Goal: Task Accomplishment & Management: Manage account settings

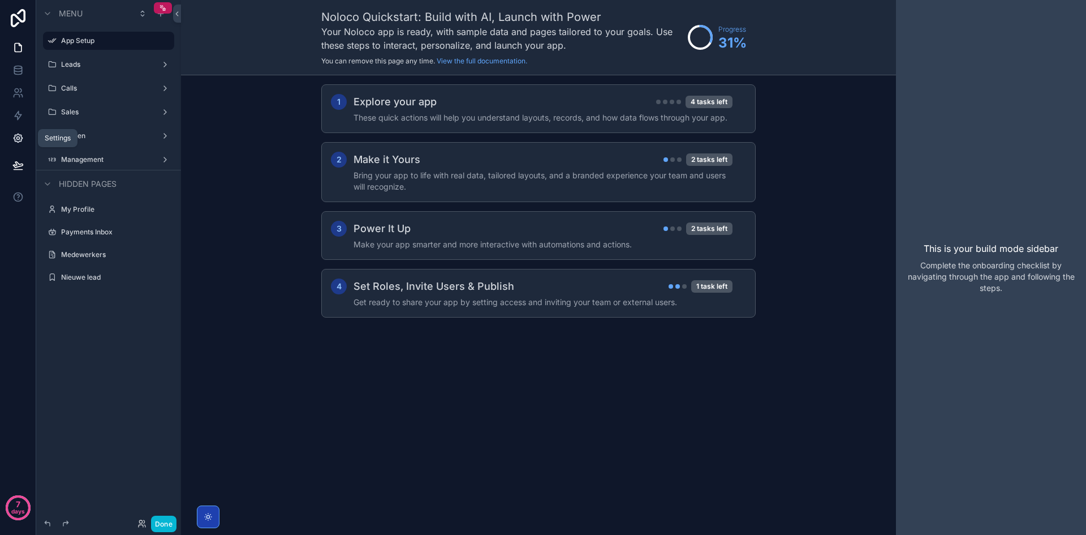
click at [18, 138] on icon at bounding box center [17, 137] width 11 height 11
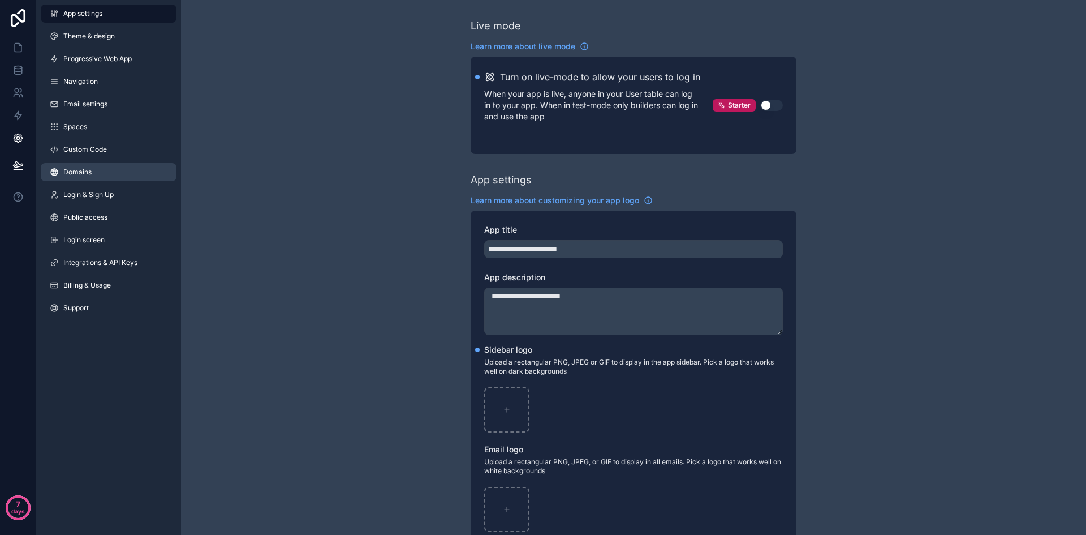
click at [94, 173] on link "Domains" at bounding box center [109, 172] width 136 height 18
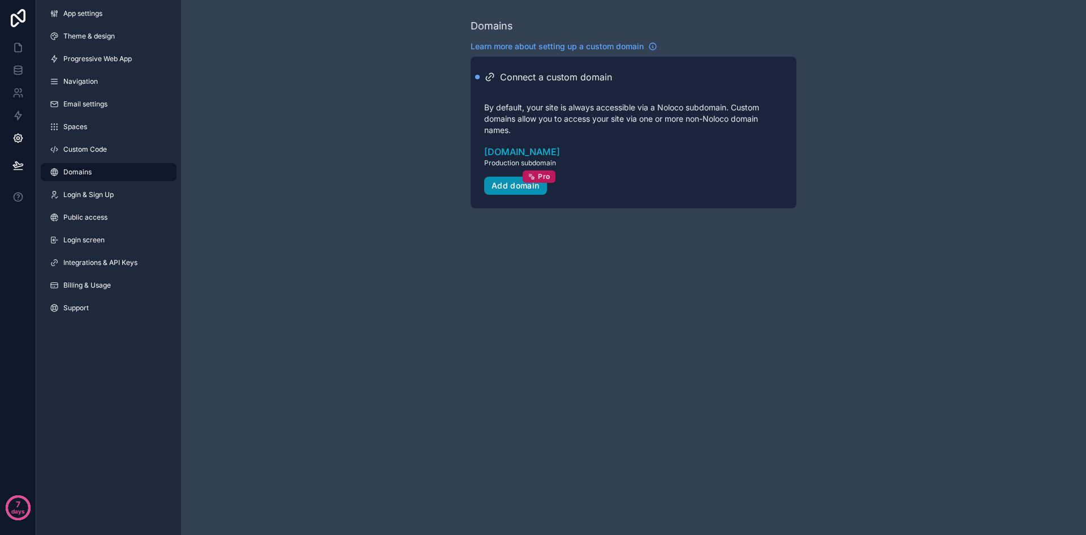
click at [516, 191] on button "Add domain Pro" at bounding box center [515, 186] width 63 height 18
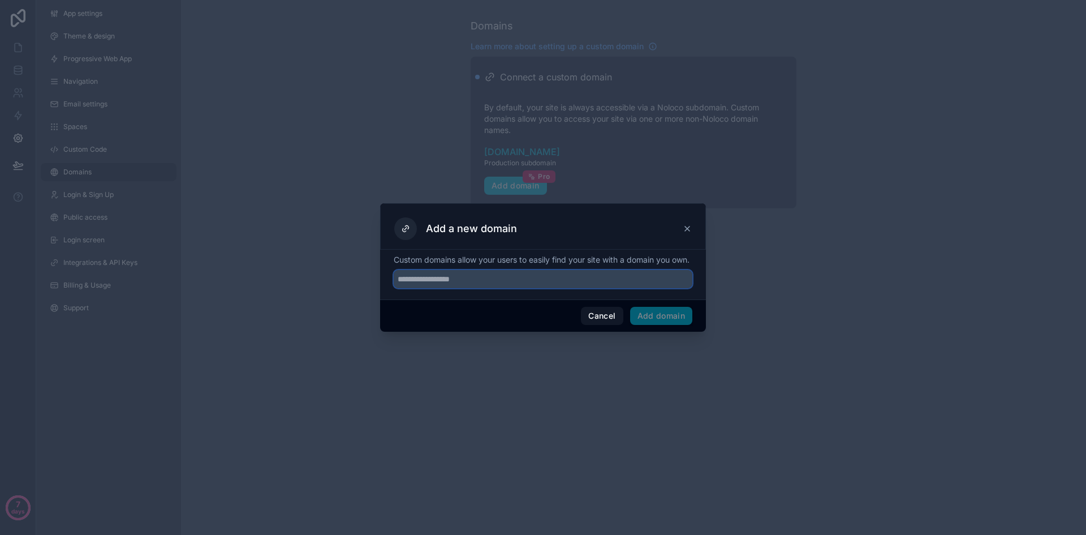
click at [506, 283] on input "text" at bounding box center [543, 279] width 299 height 18
paste input "**********"
type input "**********"
click at [681, 325] on button "Add domain" at bounding box center [661, 316] width 63 height 18
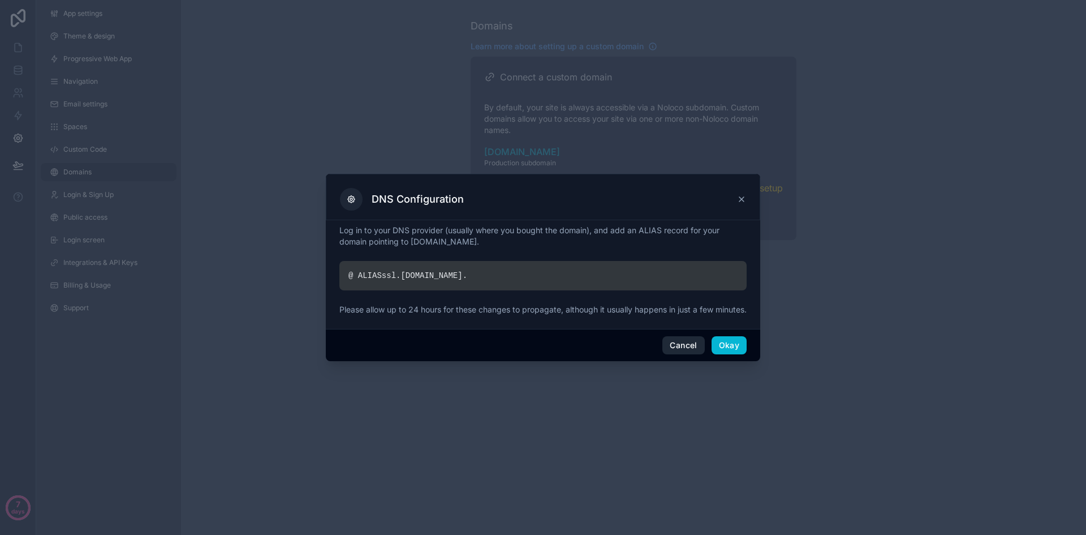
click at [681, 349] on button "Cancel" at bounding box center [684, 345] width 42 height 18
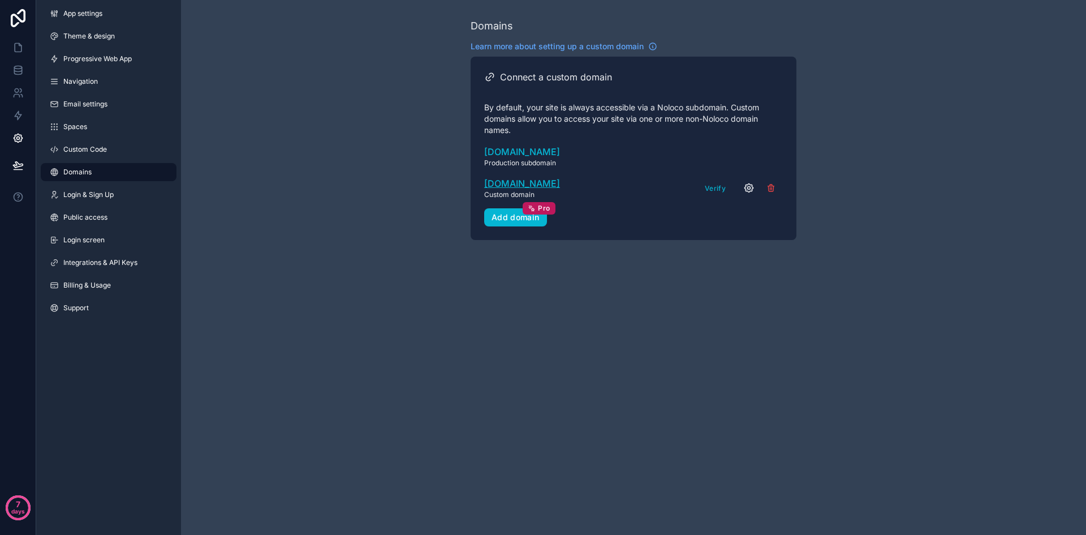
click at [535, 184] on span "[DOMAIN_NAME]" at bounding box center [522, 184] width 76 height 14
click at [718, 187] on button "Verify" at bounding box center [715, 188] width 29 height 16
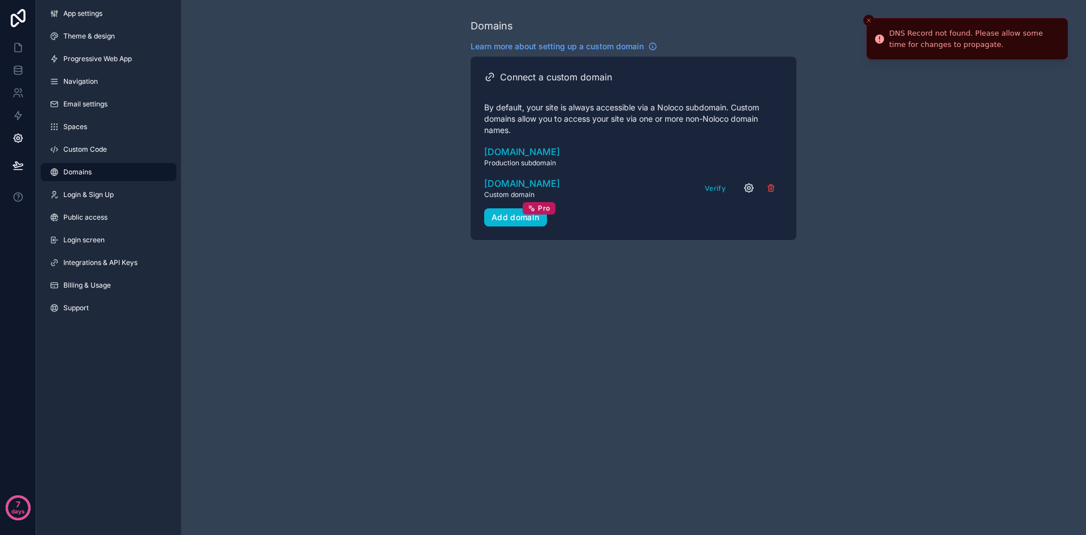
click at [746, 191] on icon "scrollable content" at bounding box center [749, 188] width 8 height 8
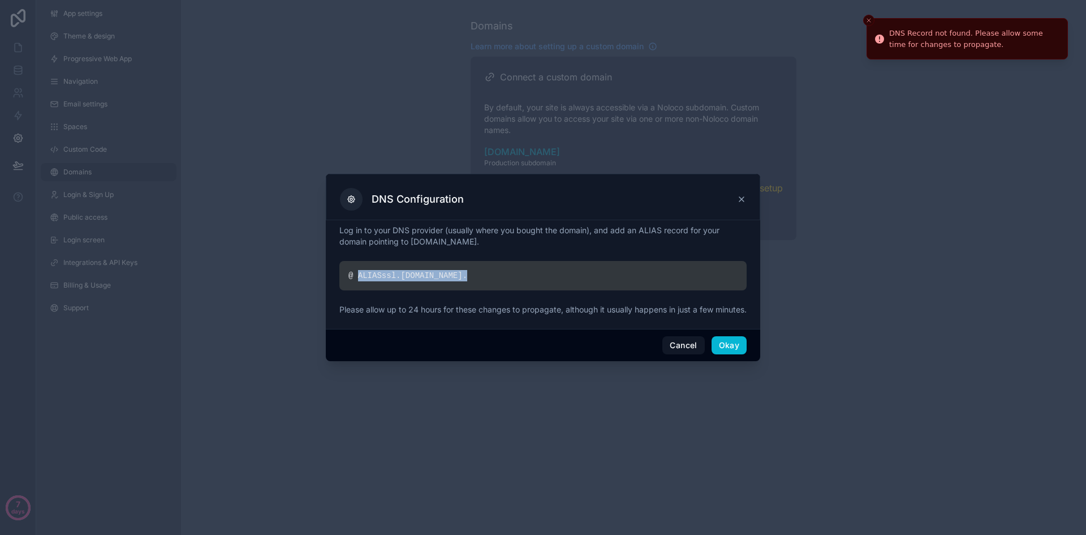
drag, startPoint x: 484, startPoint y: 273, endPoint x: 356, endPoint y: 265, distance: 128.2
click at [356, 265] on div "@ ALIAS ssl. [DOMAIN_NAME] ." at bounding box center [543, 275] width 407 height 29
click at [677, 344] on button "Cancel" at bounding box center [684, 345] width 42 height 18
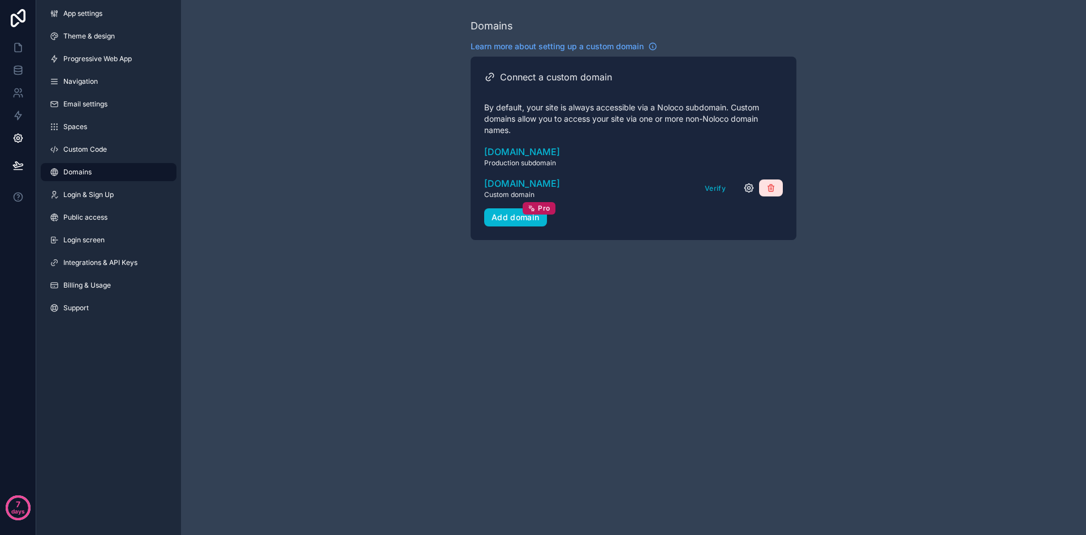
click at [769, 191] on icon "scrollable content" at bounding box center [770, 188] width 5 height 5
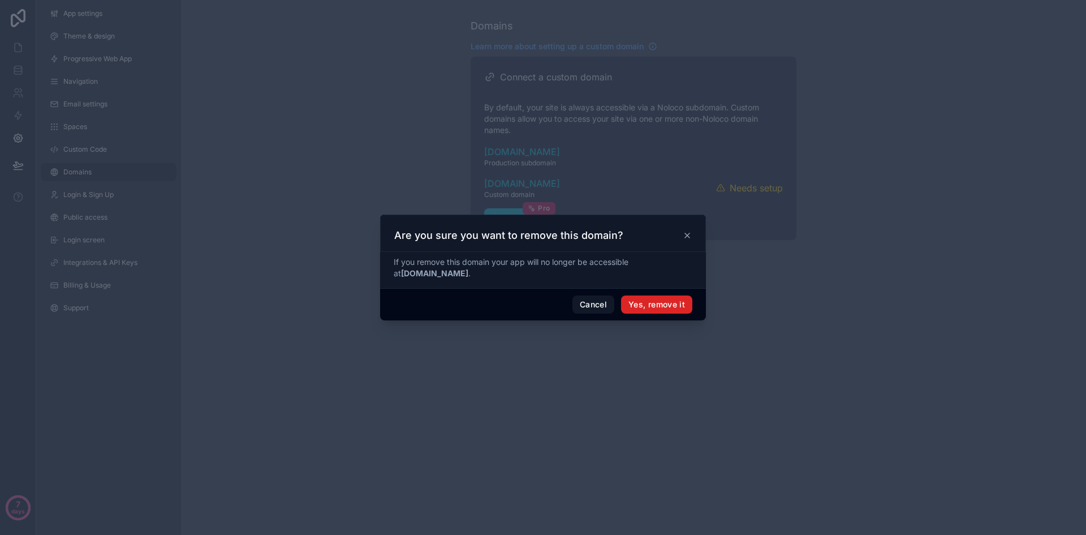
click at [664, 301] on button "Yes, remove it" at bounding box center [656, 304] width 71 height 18
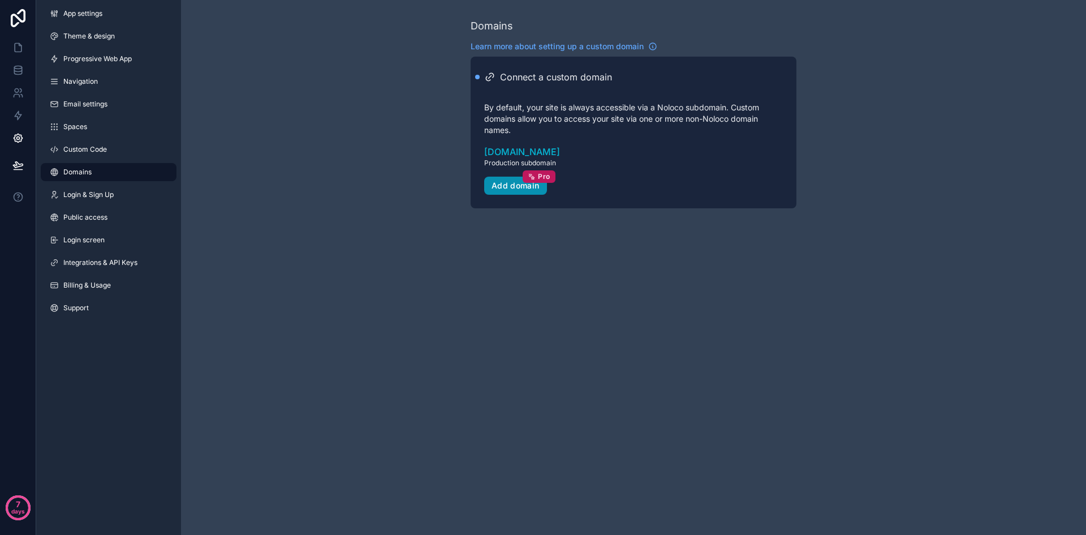
click at [512, 186] on div "Add domain Pro" at bounding box center [516, 186] width 48 height 10
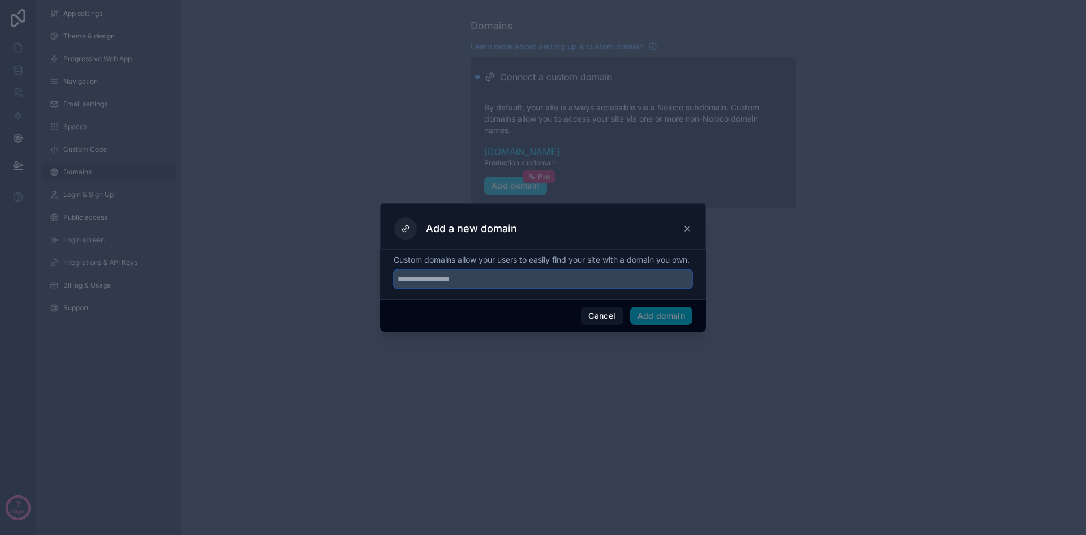
click at [511, 287] on input "text" at bounding box center [543, 279] width 299 height 18
paste input "**********"
type input "**********"
click at [657, 324] on button "Add domain" at bounding box center [661, 316] width 63 height 18
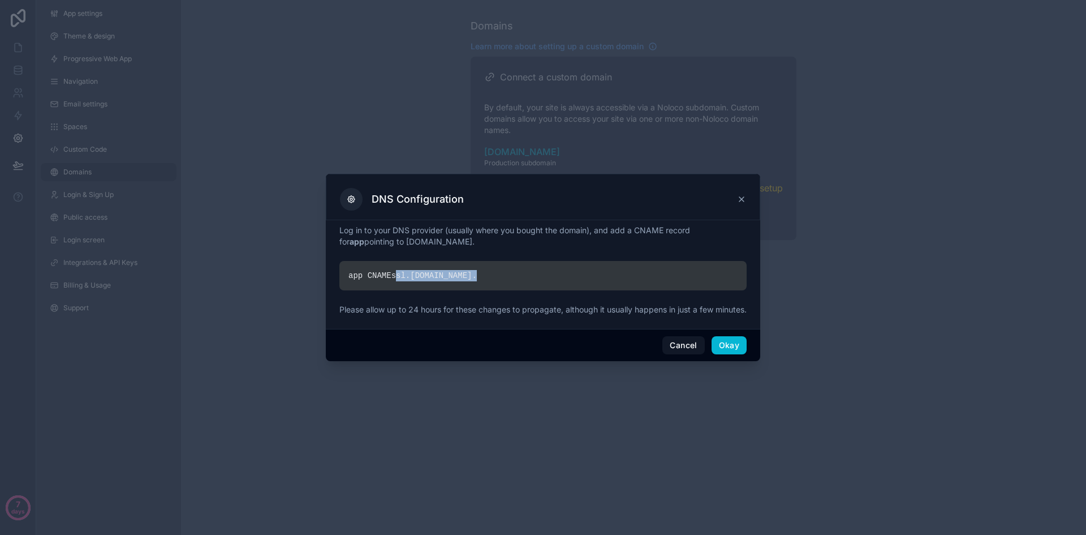
drag, startPoint x: 468, startPoint y: 268, endPoint x: 392, endPoint y: 269, distance: 76.4
click at [392, 269] on div "app CNAME ssl. [DOMAIN_NAME] ." at bounding box center [543, 275] width 407 height 29
copy div "ssl. [DOMAIN_NAME] ."
click at [674, 350] on button "Cancel" at bounding box center [684, 345] width 42 height 18
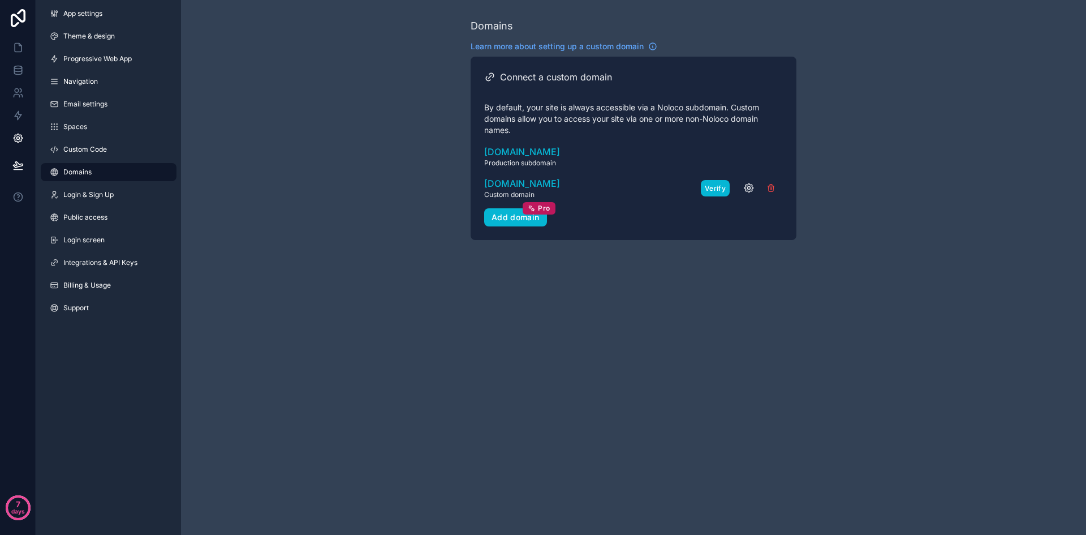
click at [721, 188] on button "Verify" at bounding box center [715, 188] width 29 height 16
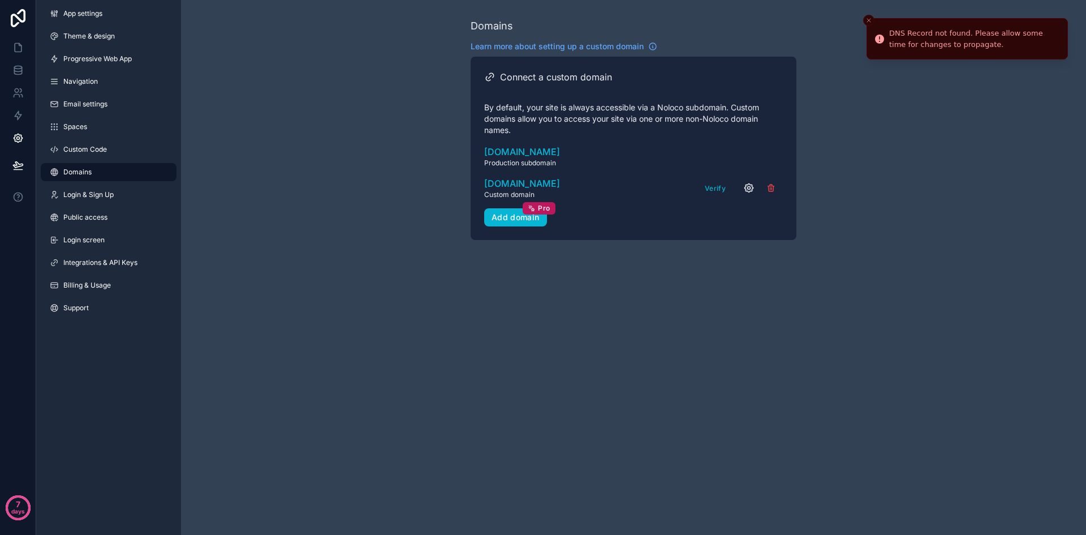
click at [750, 189] on icon "scrollable content" at bounding box center [749, 188] width 3 height 3
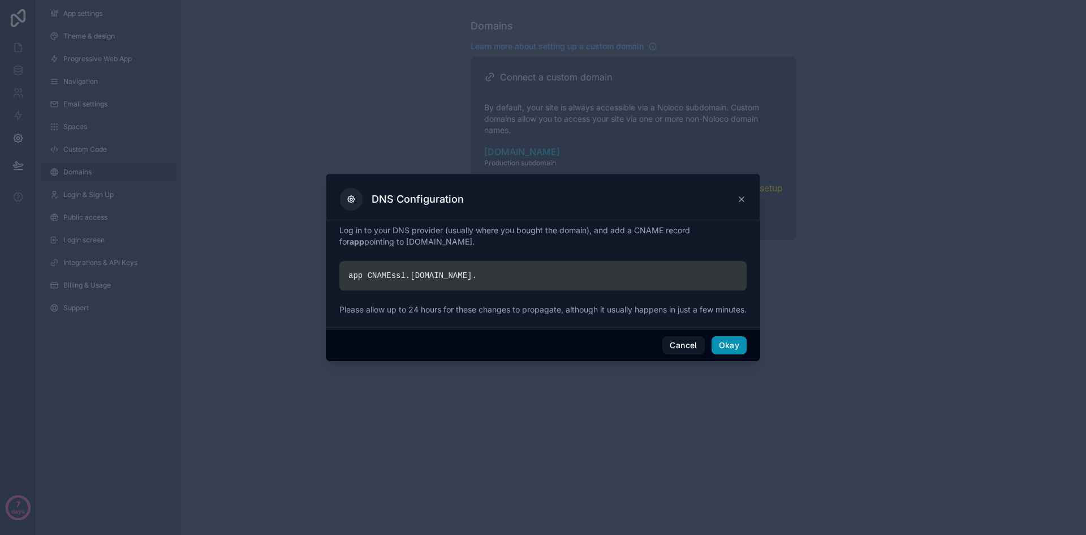
click at [732, 353] on button "Okay" at bounding box center [729, 345] width 35 height 18
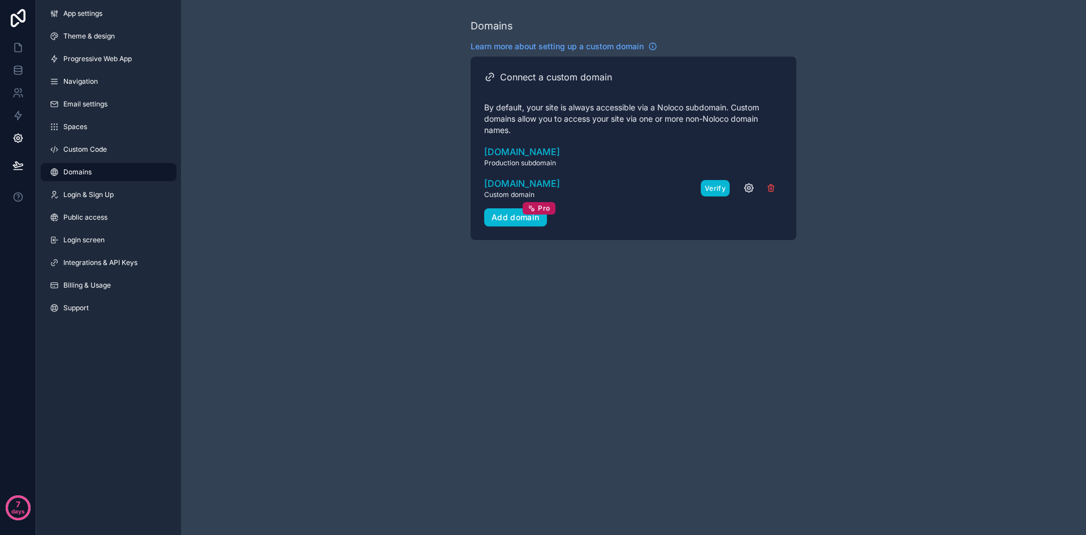
click at [715, 188] on button "Verify" at bounding box center [715, 188] width 29 height 16
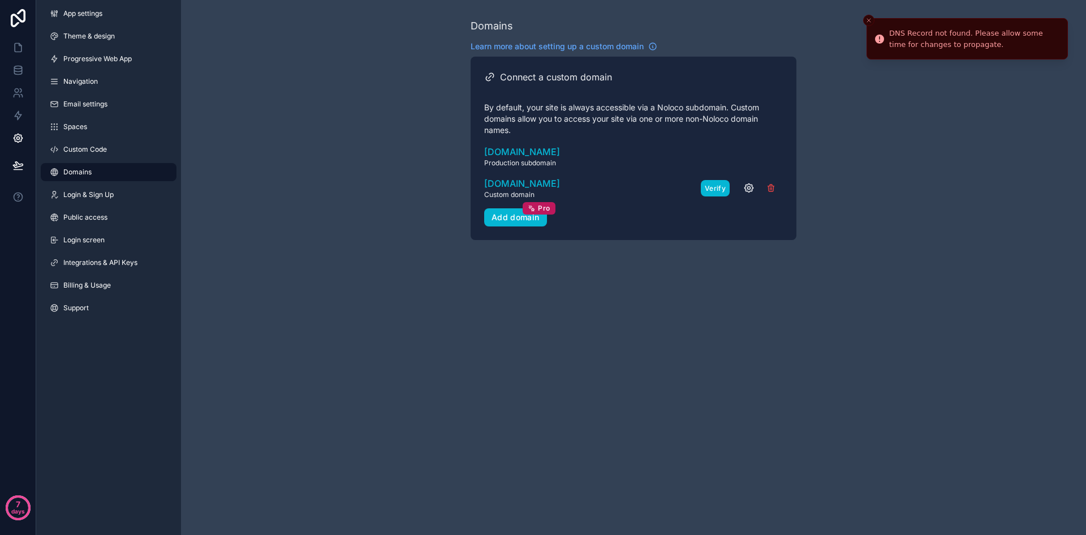
click at [711, 192] on button "Verify" at bounding box center [715, 188] width 29 height 16
click at [714, 189] on button "Verify" at bounding box center [715, 188] width 29 height 16
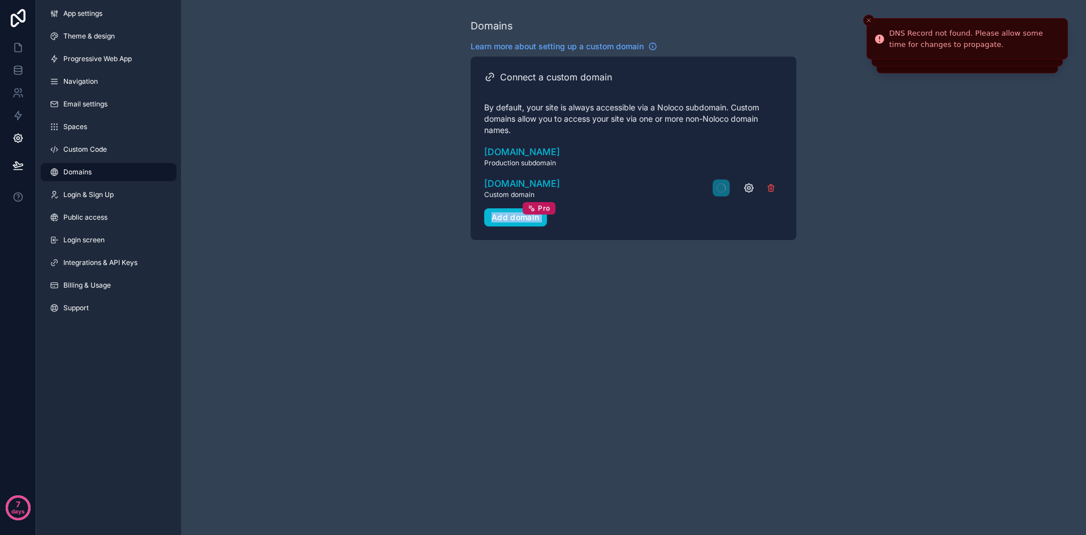
click at [714, 189] on div "scrollable content" at bounding box center [748, 187] width 70 height 17
click at [714, 189] on button "Verify" at bounding box center [715, 188] width 29 height 16
click at [714, 189] on div "scrollable content" at bounding box center [748, 187] width 70 height 17
click at [714, 189] on button "Verify" at bounding box center [715, 188] width 29 height 16
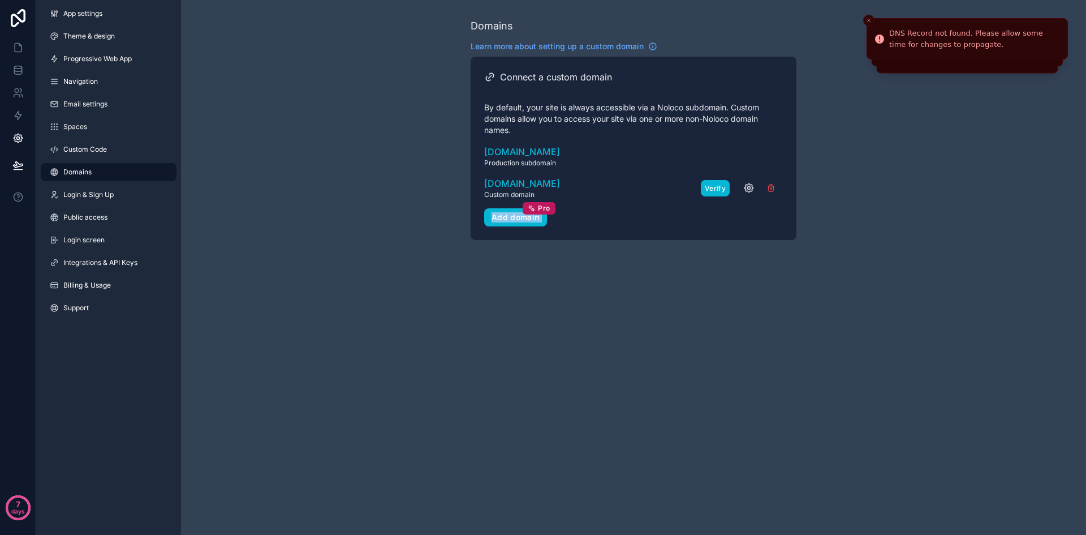
click at [714, 189] on button "Verify" at bounding box center [715, 188] width 29 height 16
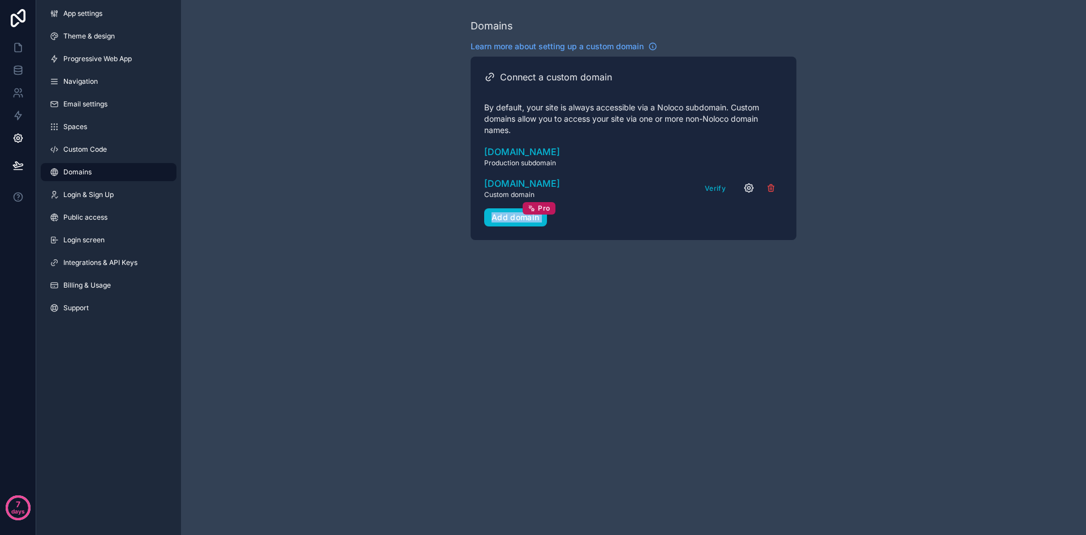
click at [751, 190] on icon "scrollable content" at bounding box center [749, 187] width 11 height 11
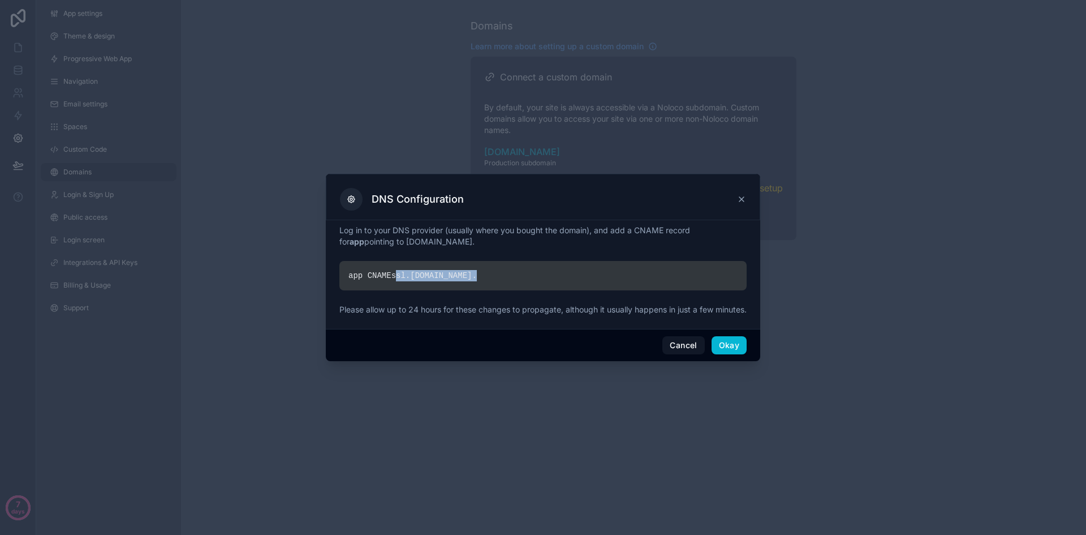
drag, startPoint x: 456, startPoint y: 272, endPoint x: 392, endPoint y: 274, distance: 63.4
click at [392, 274] on div "app CNAME ssl. [DOMAIN_NAME] ." at bounding box center [543, 275] width 407 height 29
copy div "ssl. [DOMAIN_NAME] ."
click at [694, 354] on button "Cancel" at bounding box center [684, 345] width 42 height 18
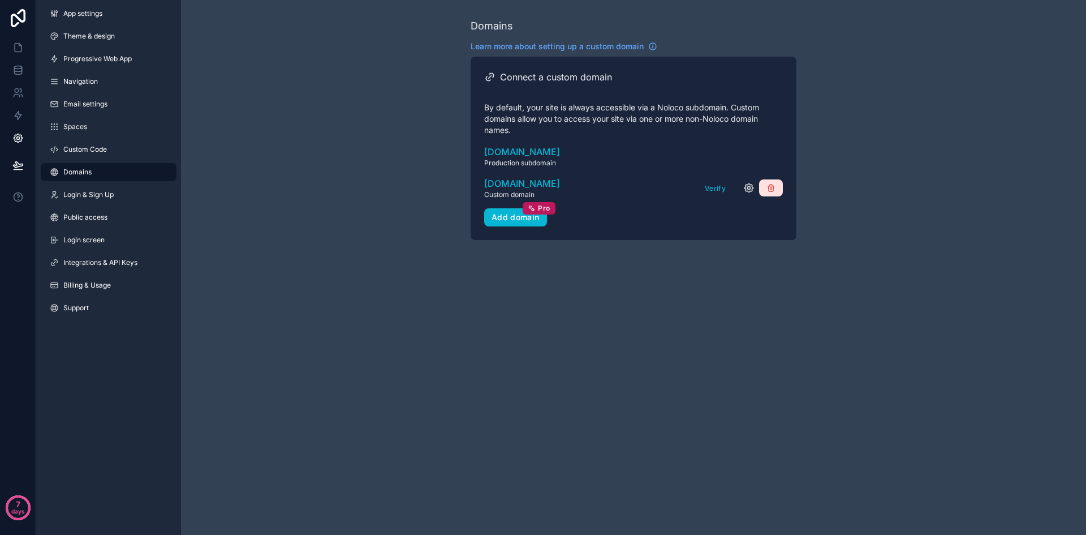
click at [771, 190] on icon "scrollable content" at bounding box center [771, 187] width 9 height 9
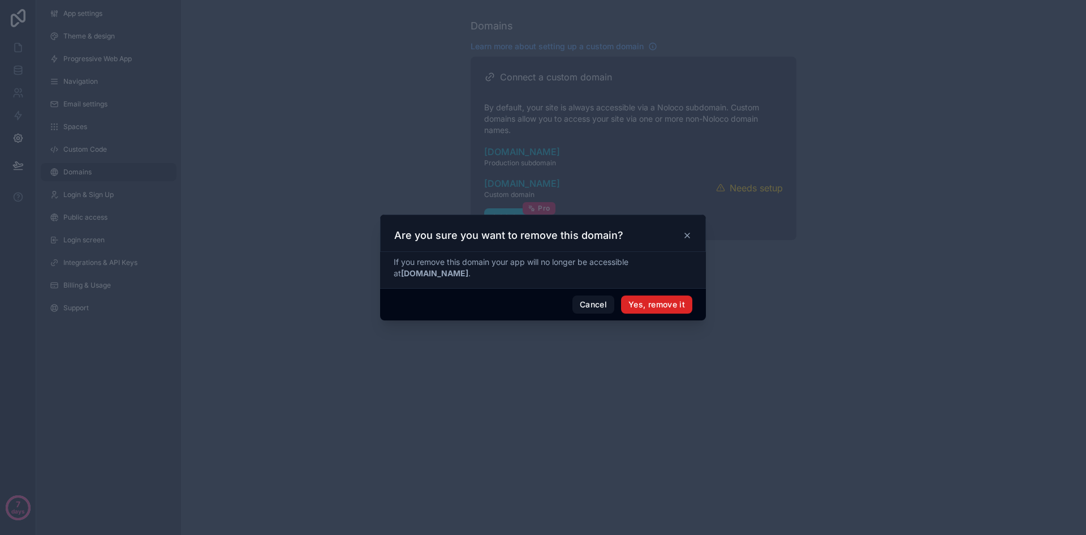
click at [671, 304] on button "Yes, remove it" at bounding box center [656, 304] width 71 height 18
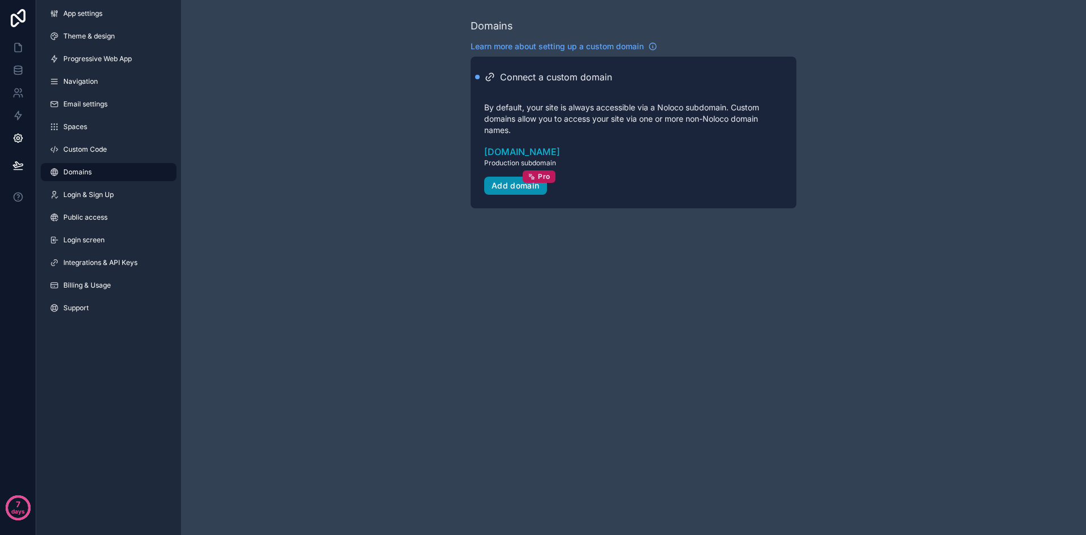
click at [523, 186] on div "Add domain Pro" at bounding box center [516, 186] width 48 height 10
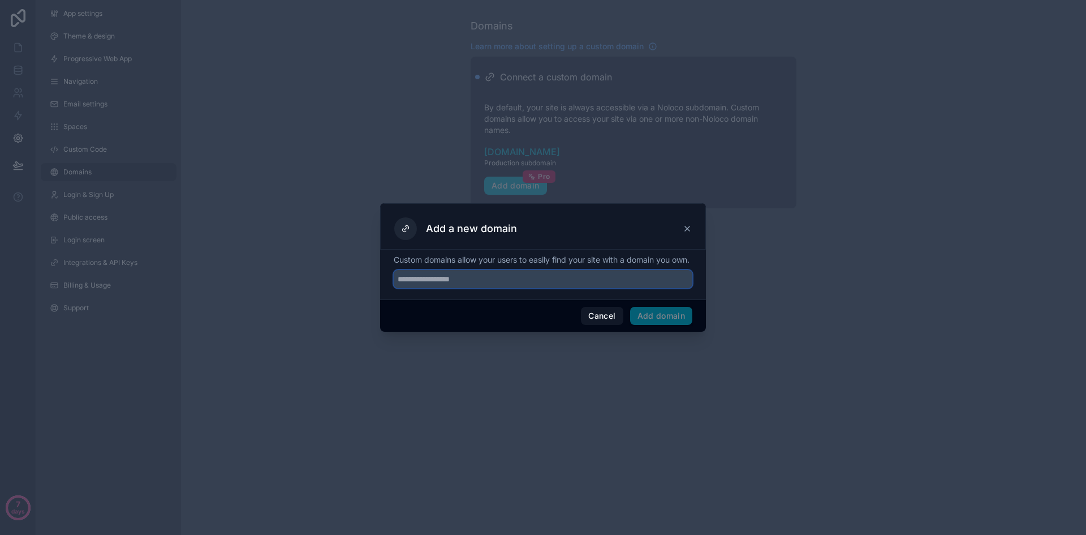
click at [452, 279] on input "text" at bounding box center [543, 279] width 299 height 18
type input "**********"
click at [654, 313] on button "Add domain" at bounding box center [661, 316] width 63 height 18
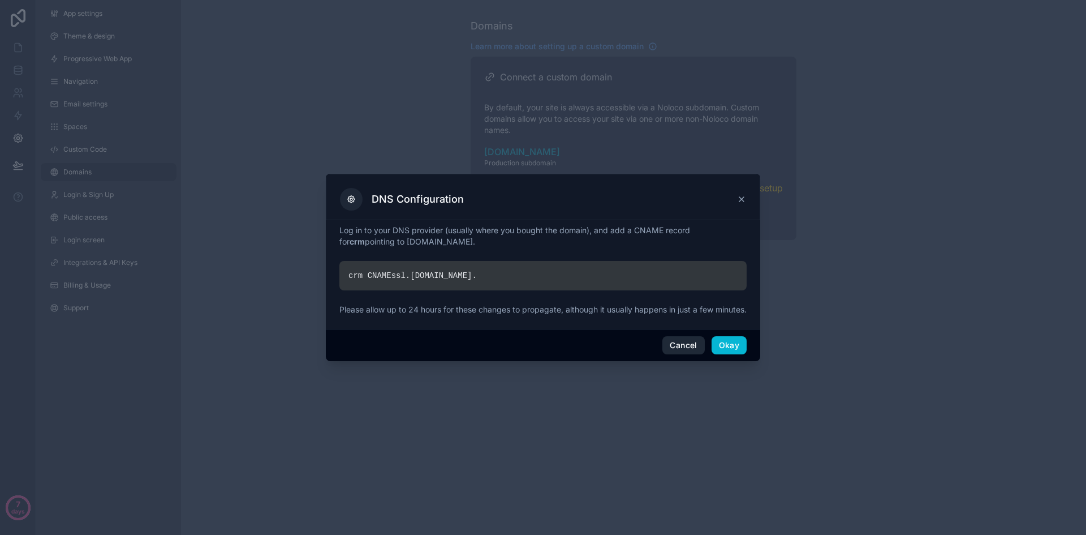
click at [678, 346] on button "Cancel" at bounding box center [684, 345] width 42 height 18
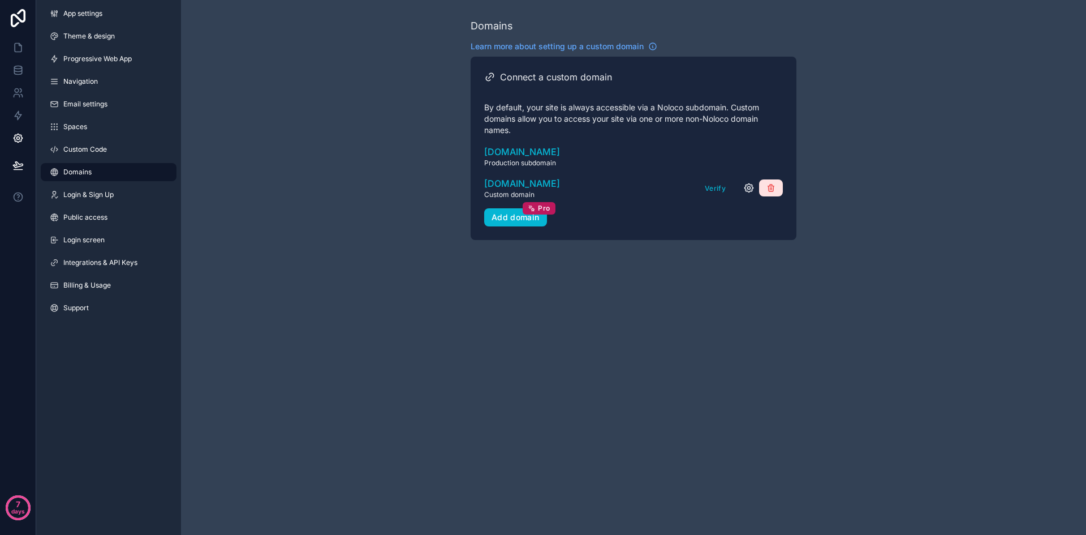
click at [768, 184] on icon "scrollable content" at bounding box center [771, 187] width 9 height 9
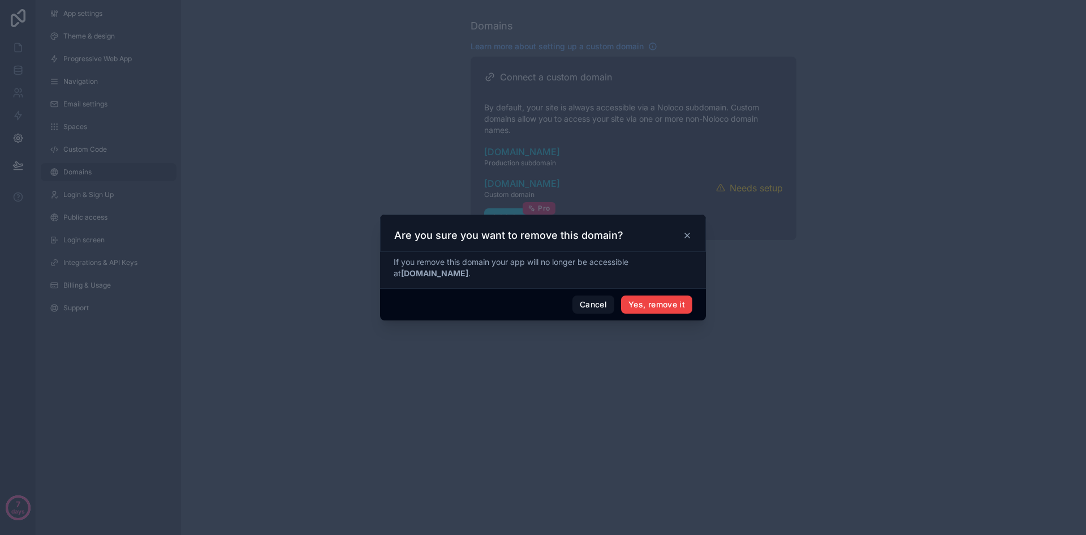
click at [675, 293] on div "Cancel Yes, remove it" at bounding box center [543, 304] width 326 height 32
click at [672, 299] on button "Yes, remove it" at bounding box center [656, 304] width 71 height 18
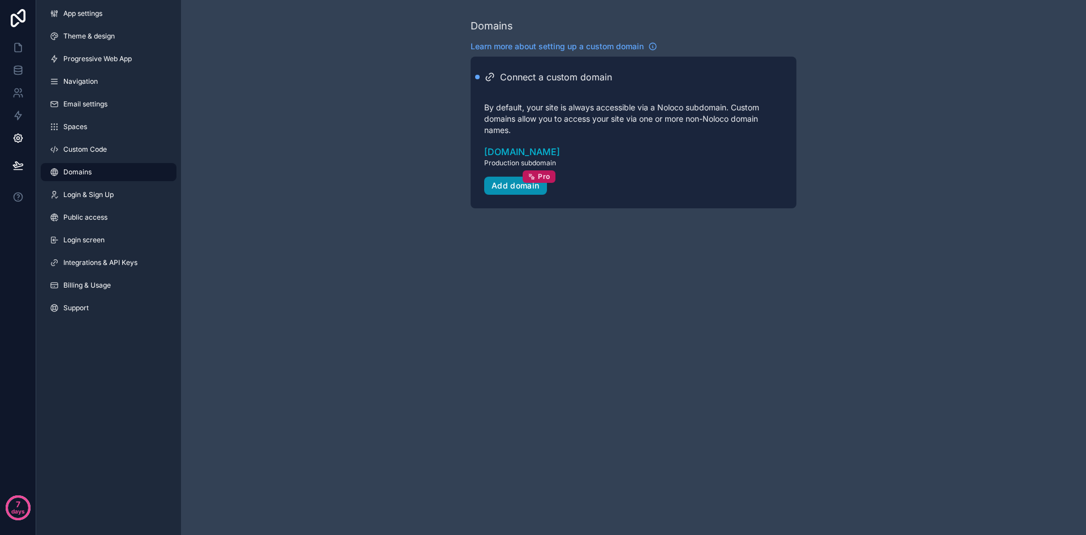
click at [528, 185] on div "Add domain Pro" at bounding box center [516, 186] width 48 height 10
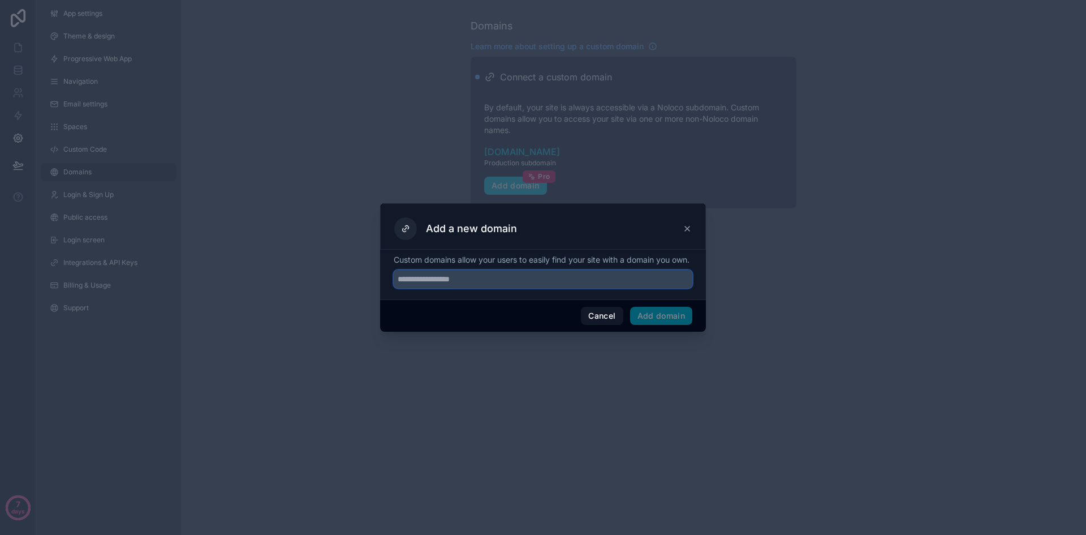
click at [492, 280] on input "text" at bounding box center [543, 279] width 299 height 18
type input "**********"
click at [661, 325] on button "Add domain" at bounding box center [661, 316] width 63 height 18
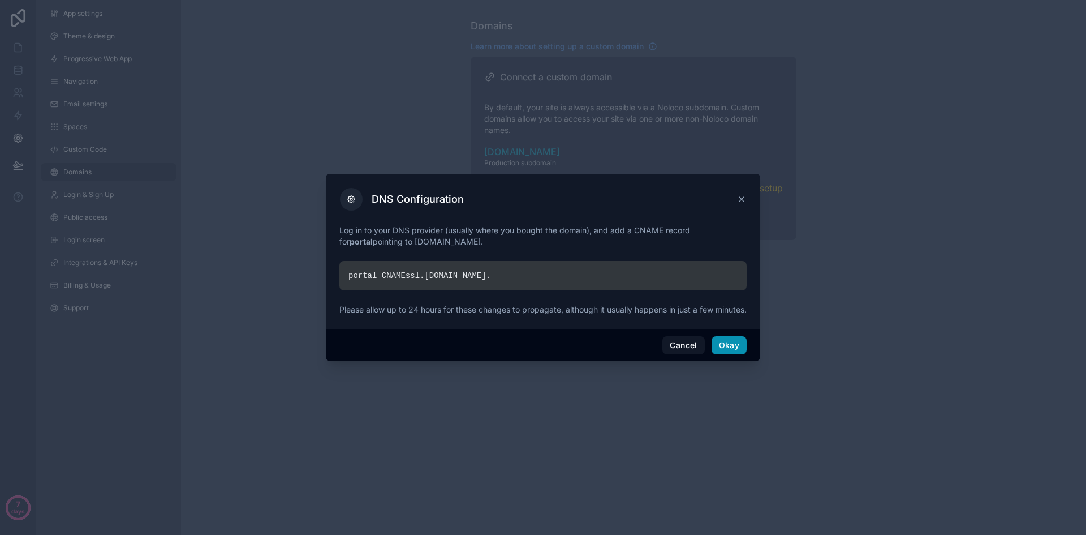
click at [729, 350] on button "Okay" at bounding box center [729, 345] width 35 height 18
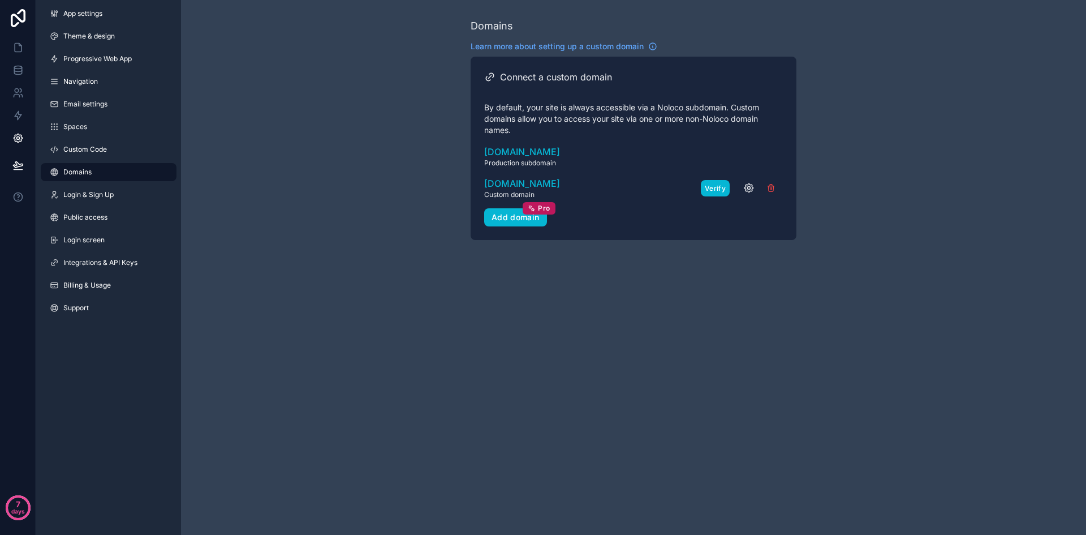
click at [710, 188] on button "Verify" at bounding box center [715, 188] width 29 height 16
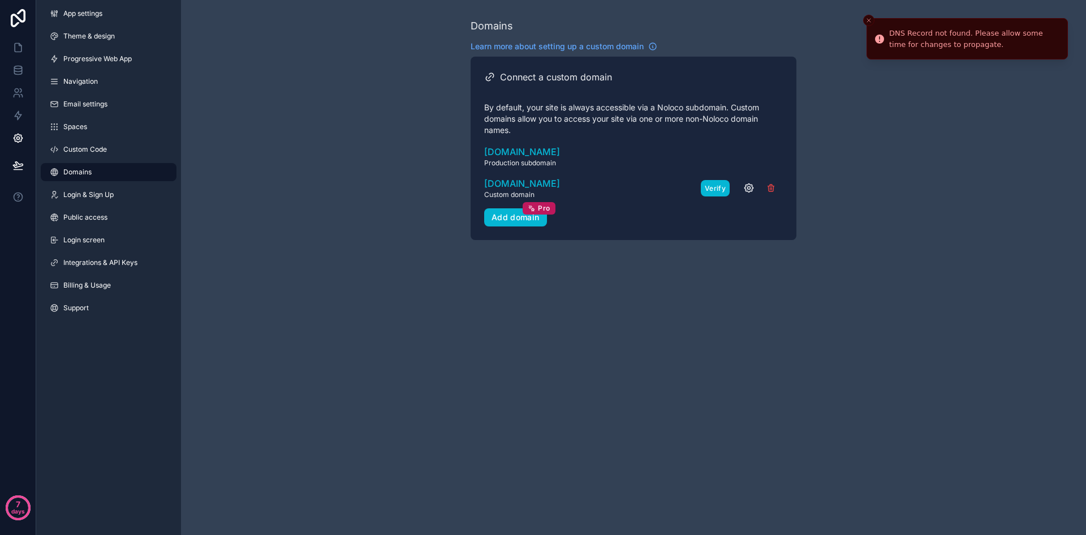
click at [710, 189] on button "Verify" at bounding box center [715, 188] width 29 height 16
click at [711, 187] on button "Verify" at bounding box center [715, 188] width 29 height 16
click at [713, 187] on button "Verify" at bounding box center [715, 188] width 29 height 16
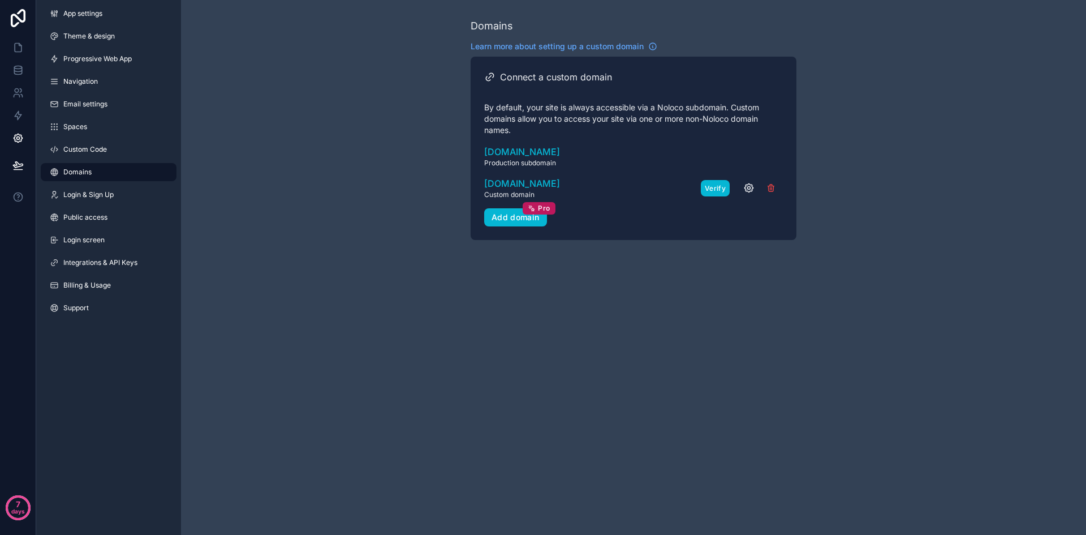
click at [711, 186] on button "Verify" at bounding box center [715, 188] width 29 height 16
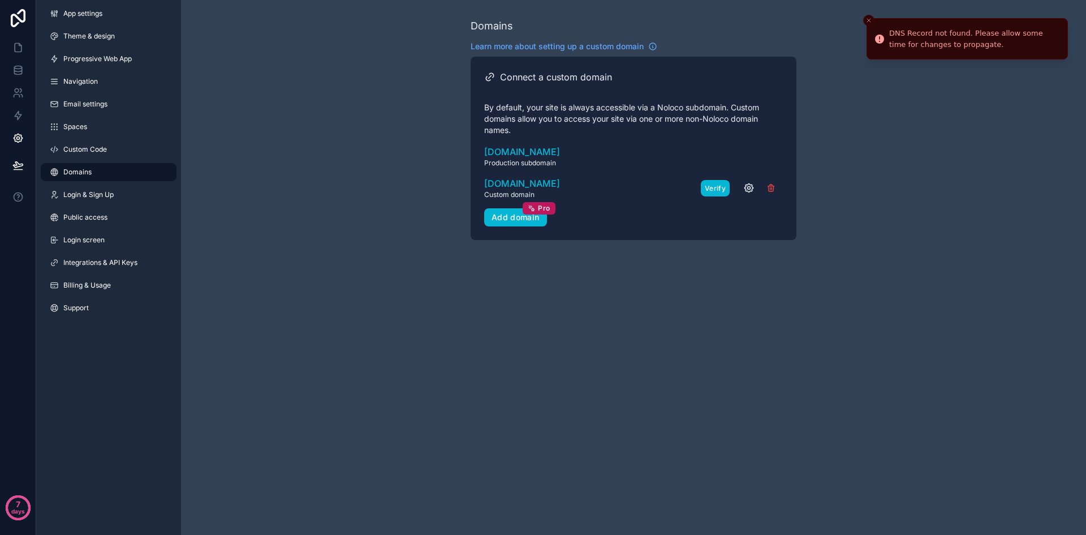
click at [716, 187] on button "Verify" at bounding box center [715, 188] width 29 height 16
click at [745, 187] on icon "scrollable content" at bounding box center [749, 188] width 8 height 8
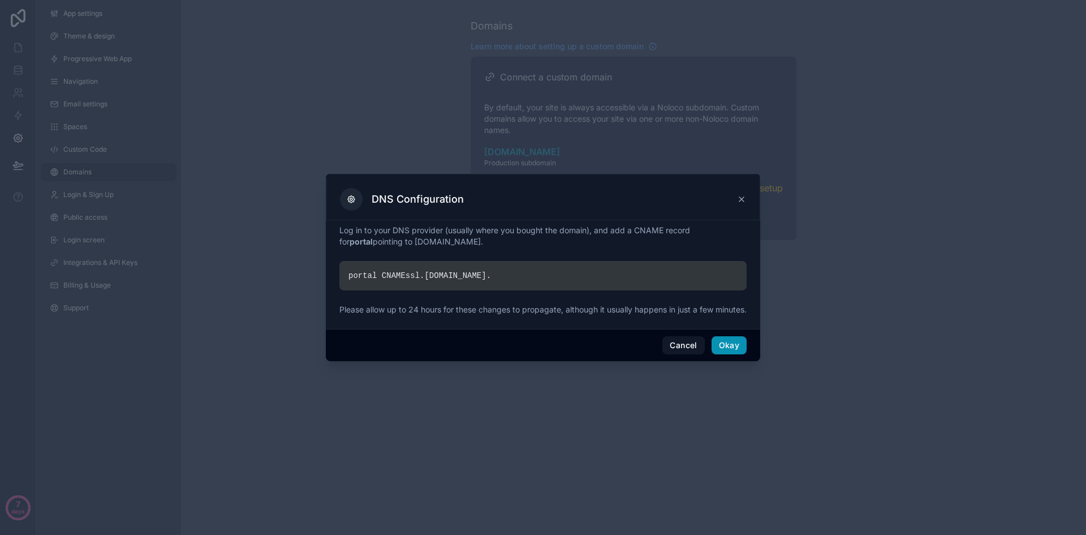
click at [733, 345] on button "Okay" at bounding box center [729, 345] width 35 height 18
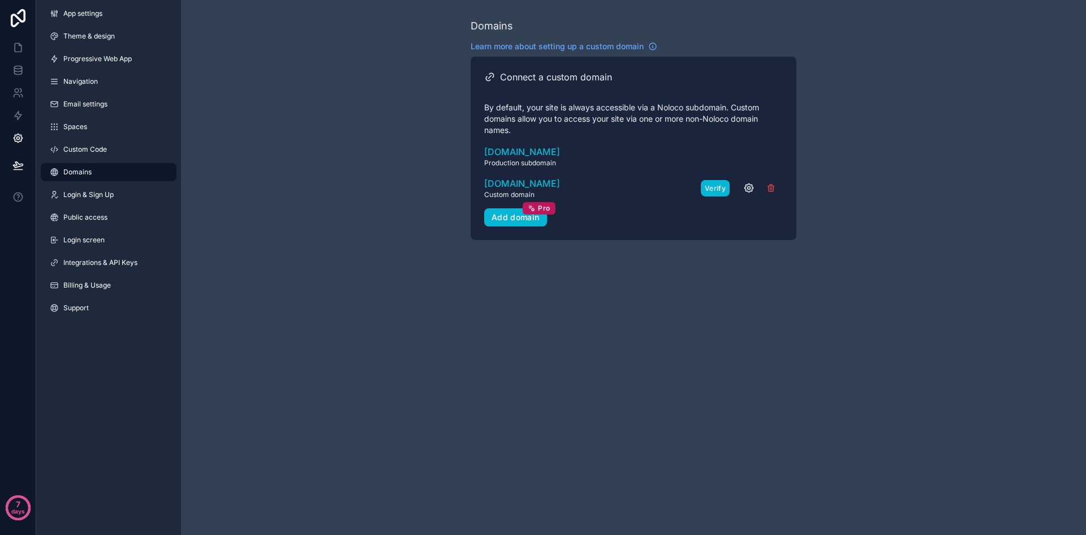
click at [725, 191] on button "Verify" at bounding box center [715, 188] width 29 height 16
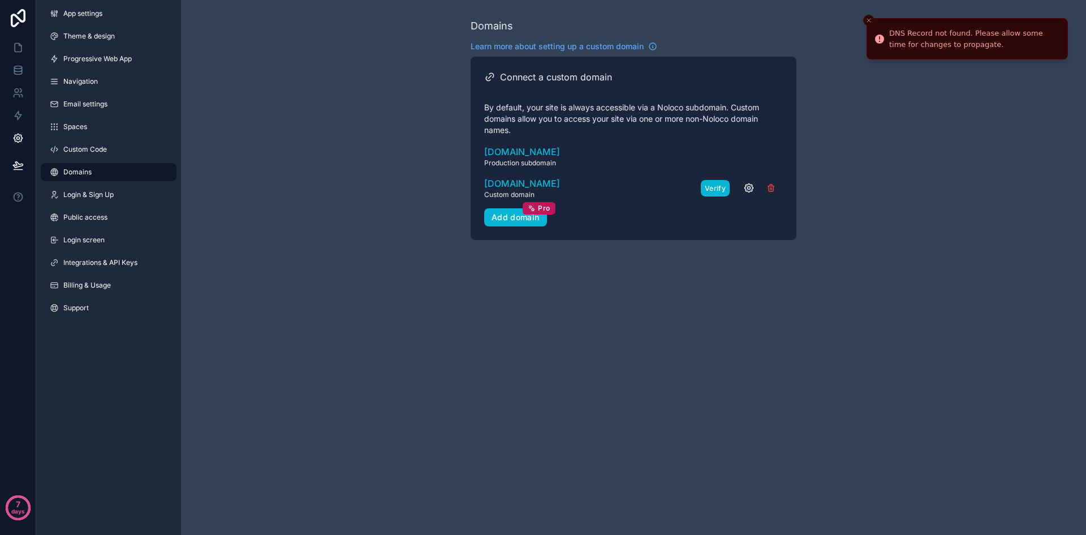
click at [725, 192] on button "Verify" at bounding box center [715, 188] width 29 height 16
click at [701, 189] on div "[DOMAIN_NAME] Custom domain Needs setup Verify" at bounding box center [633, 188] width 299 height 23
click at [712, 188] on button "Verify" at bounding box center [715, 188] width 29 height 16
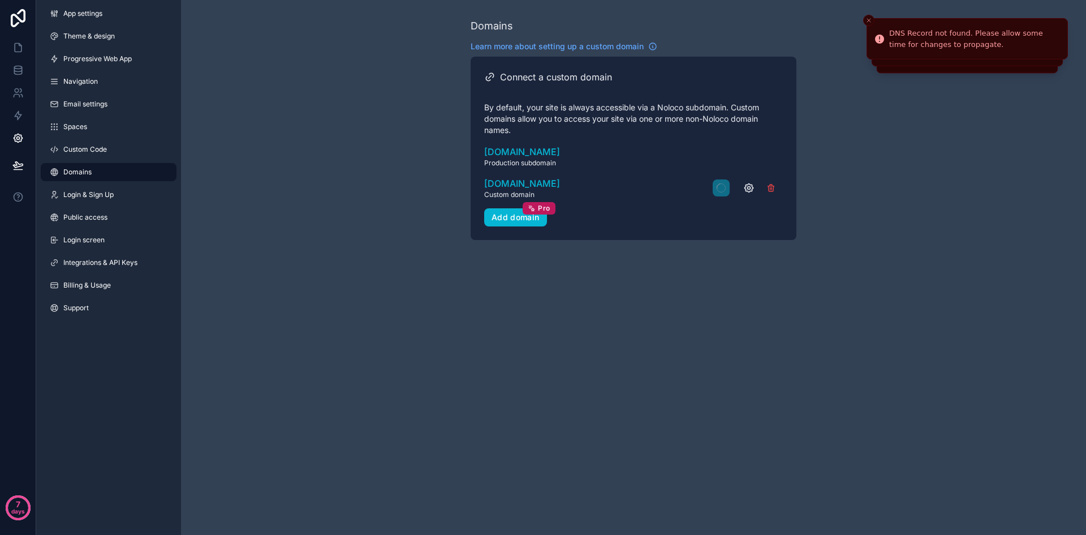
click at [713, 188] on button "scrollable content" at bounding box center [721, 187] width 17 height 17
click at [712, 188] on div "[DOMAIN_NAME] Custom domain Needs setup" at bounding box center [633, 188] width 299 height 23
click at [712, 188] on button "Verify" at bounding box center [715, 188] width 29 height 16
click at [712, 188] on div "[DOMAIN_NAME] Custom domain Needs setup" at bounding box center [633, 188] width 299 height 23
click at [713, 188] on button "scrollable content" at bounding box center [721, 187] width 17 height 17
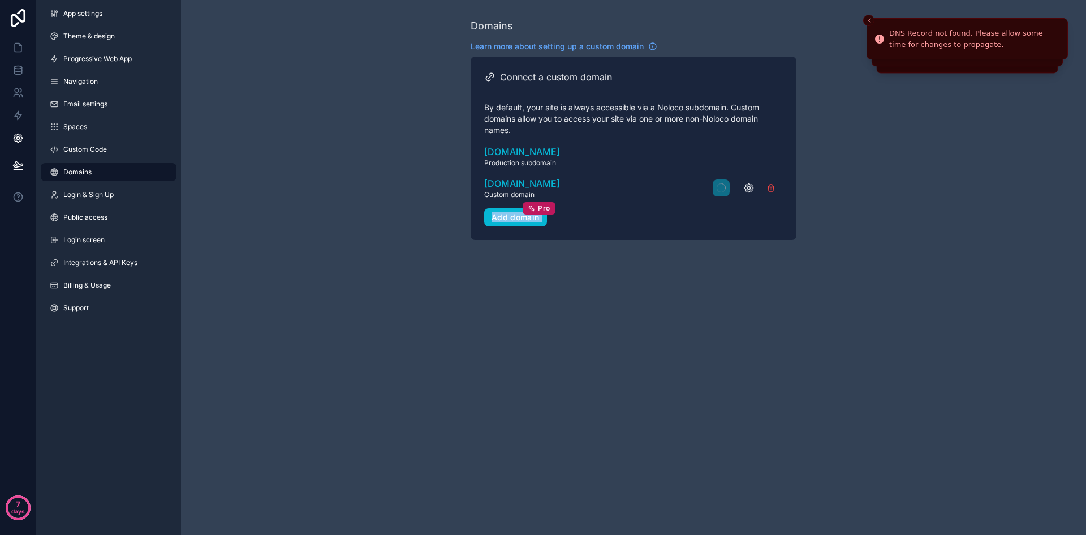
click at [712, 188] on div "[DOMAIN_NAME] Custom domain Needs setup" at bounding box center [633, 188] width 299 height 23
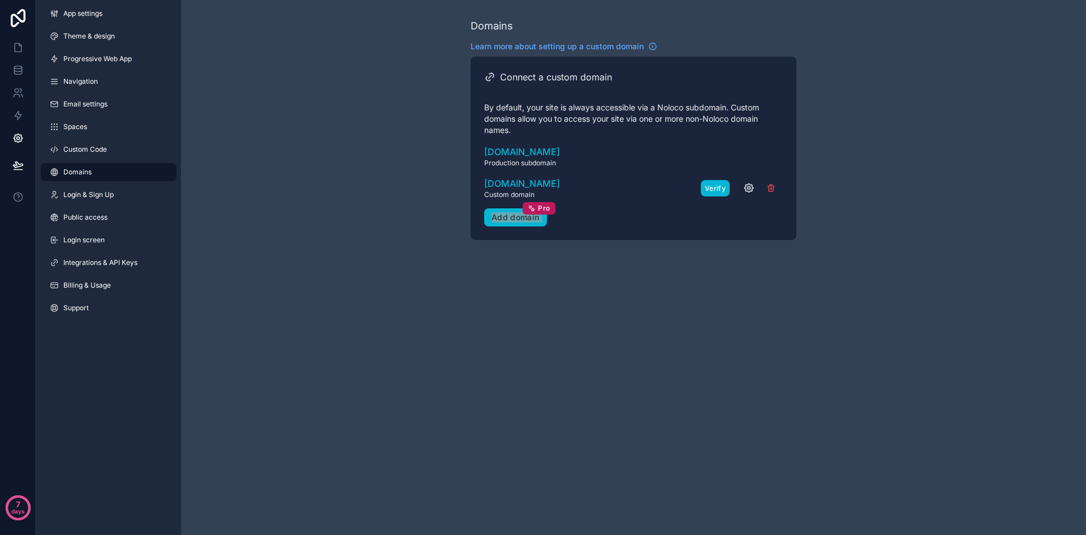
click at [718, 188] on button "Verify" at bounding box center [715, 188] width 29 height 16
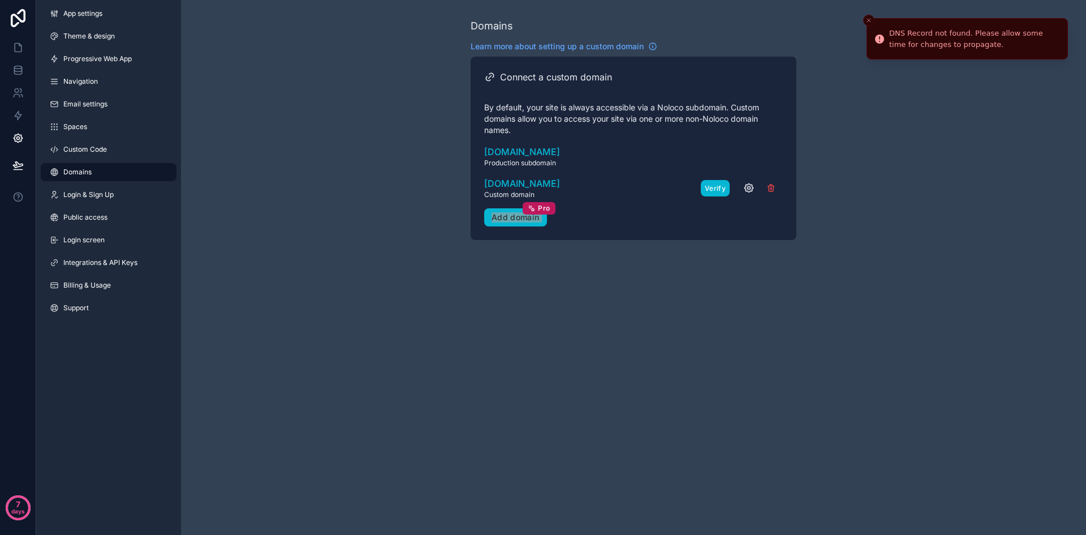
click at [719, 188] on button "Verify" at bounding box center [715, 188] width 29 height 16
click at [746, 188] on icon "scrollable content" at bounding box center [749, 187] width 11 height 11
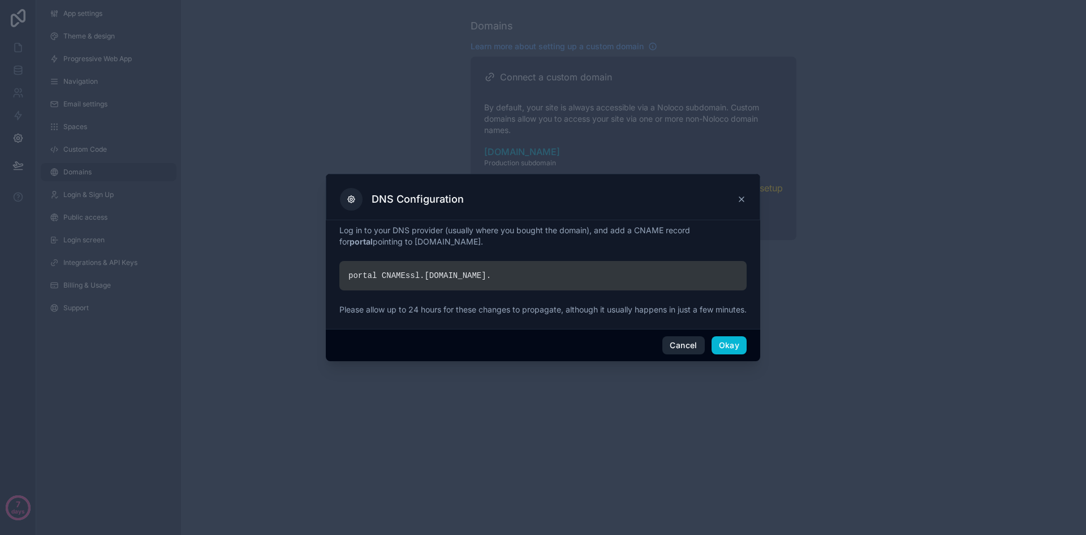
click at [692, 348] on button "Cancel" at bounding box center [684, 345] width 42 height 18
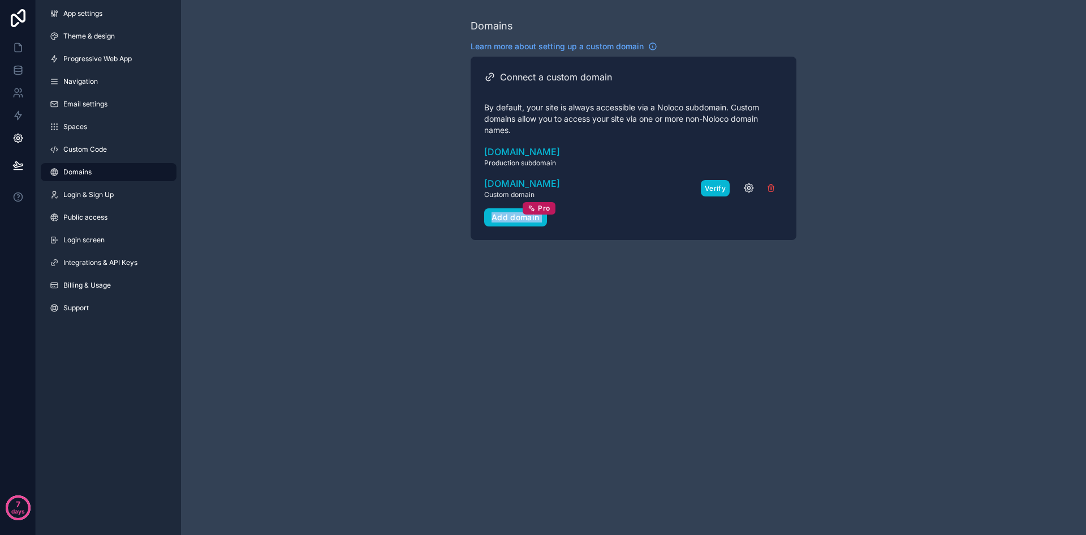
click at [714, 185] on button "Verify" at bounding box center [715, 188] width 29 height 16
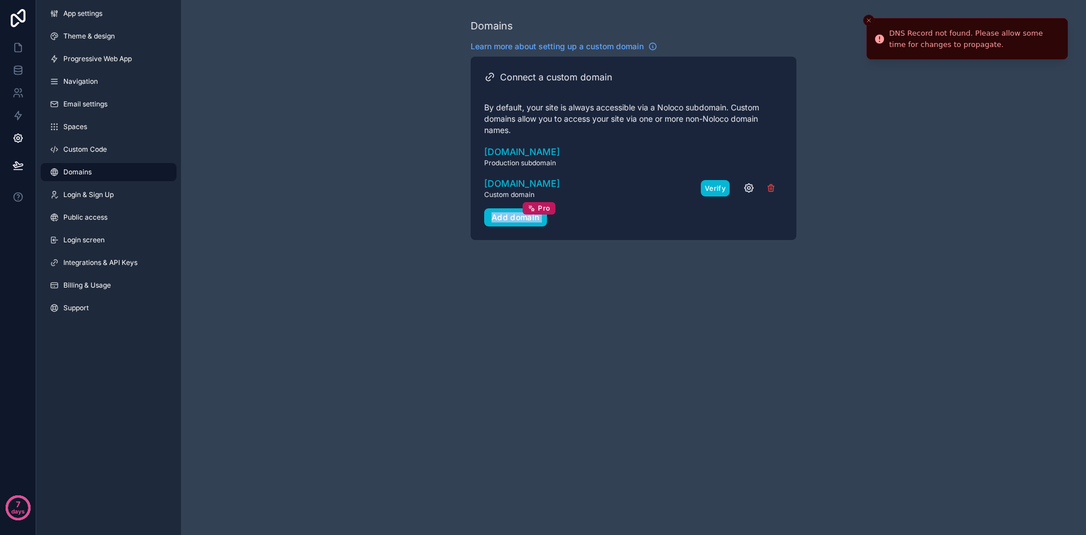
click at [716, 184] on button "Verify" at bounding box center [715, 188] width 29 height 16
click at [717, 185] on button "Verify" at bounding box center [715, 188] width 29 height 16
click at [717, 185] on div "scrollable content" at bounding box center [748, 187] width 70 height 17
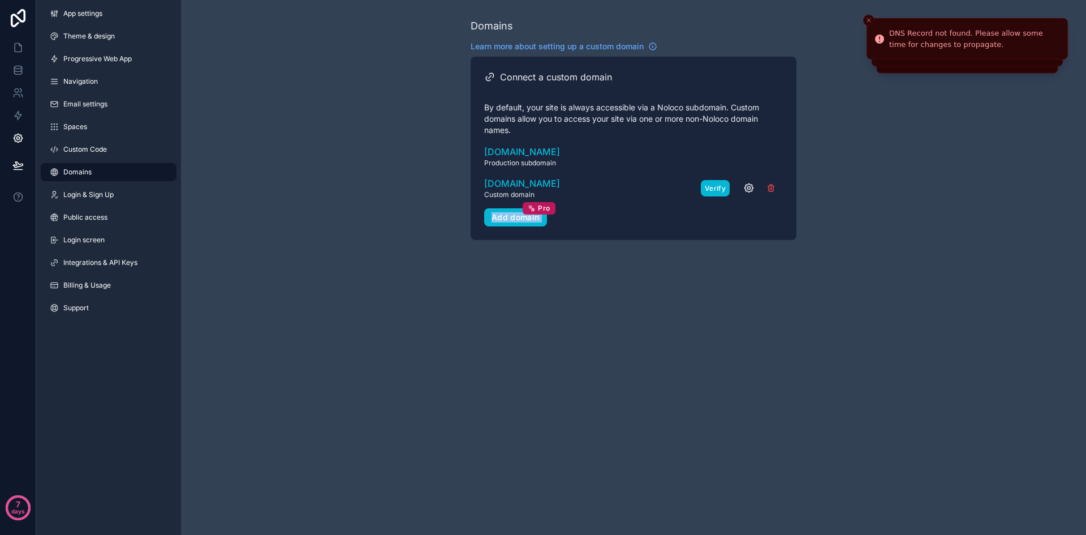
click at [717, 185] on button "Verify" at bounding box center [715, 188] width 29 height 16
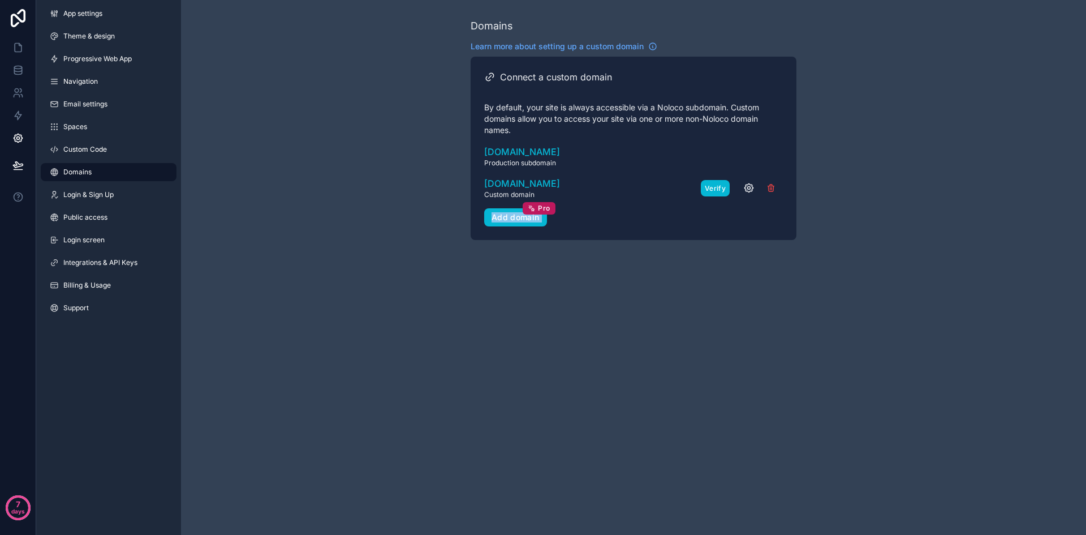
click at [714, 188] on button "Verify" at bounding box center [715, 188] width 29 height 16
click at [710, 186] on button "Verify" at bounding box center [715, 188] width 29 height 16
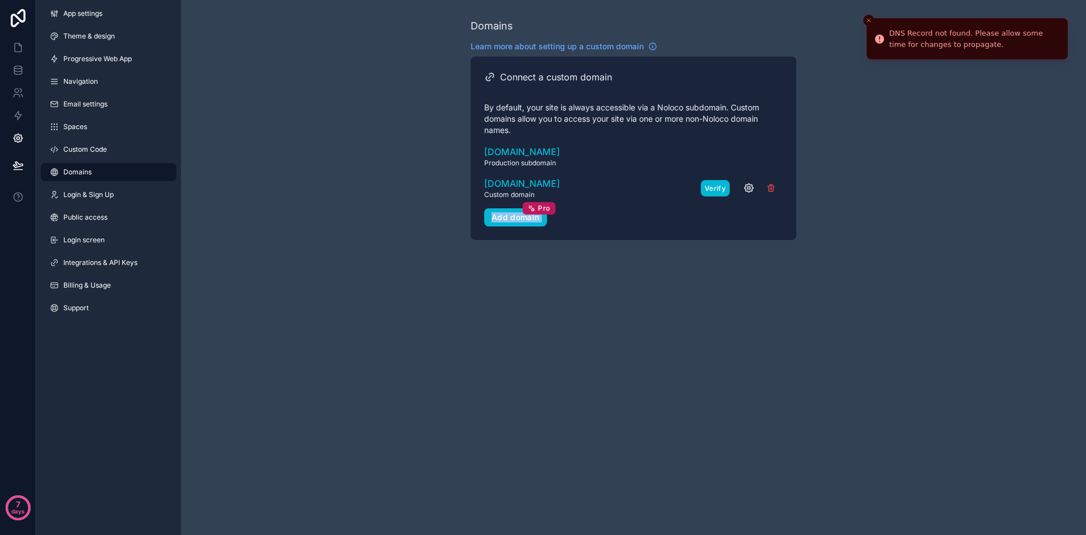
click at [723, 193] on button "Verify" at bounding box center [715, 188] width 29 height 16
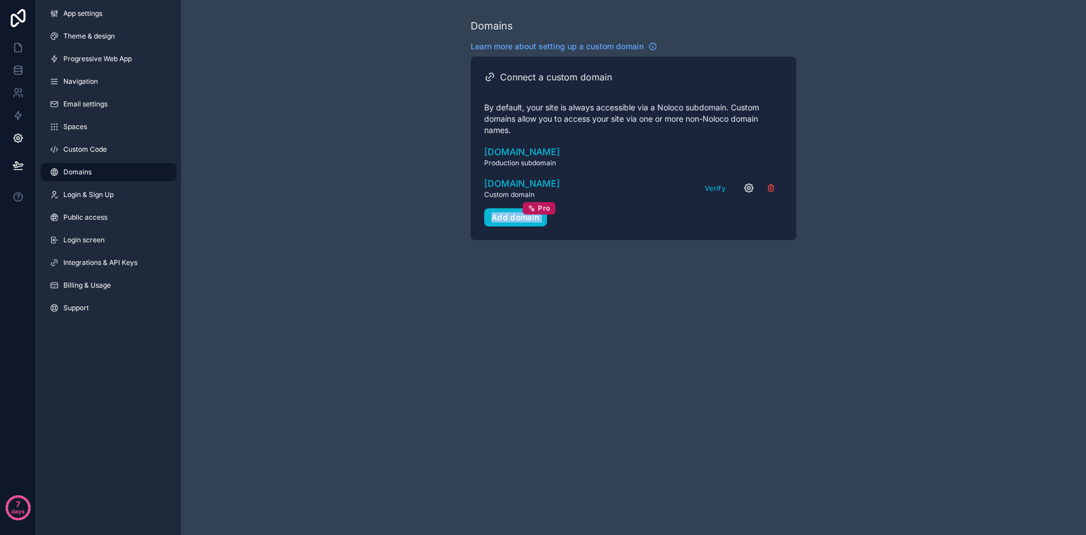
click at [748, 186] on icon "scrollable content" at bounding box center [749, 187] width 11 height 11
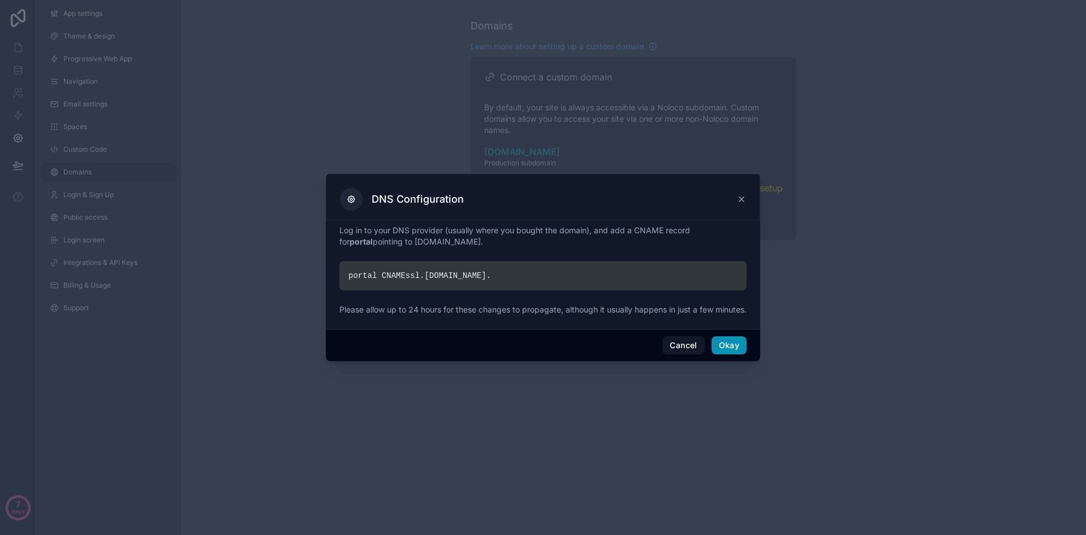
click at [734, 353] on button "Okay" at bounding box center [729, 345] width 35 height 18
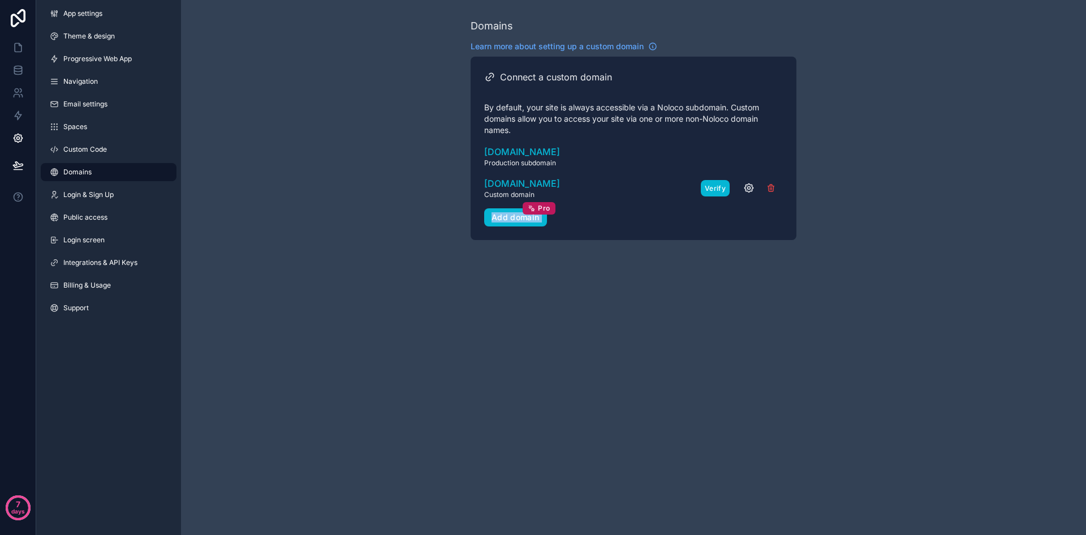
click at [715, 192] on button "Verify" at bounding box center [715, 188] width 29 height 16
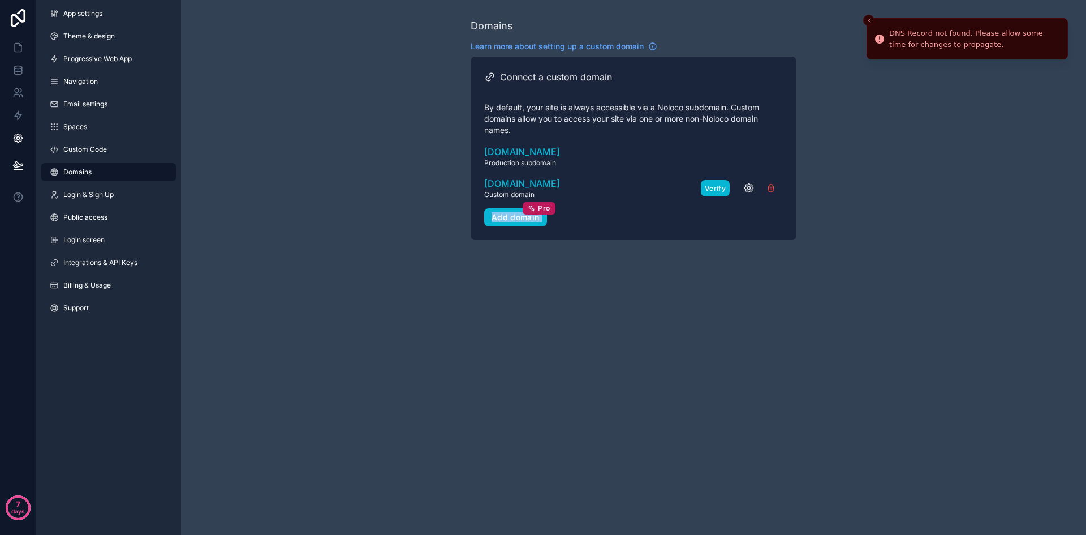
click at [716, 187] on button "Verify" at bounding box center [715, 188] width 29 height 16
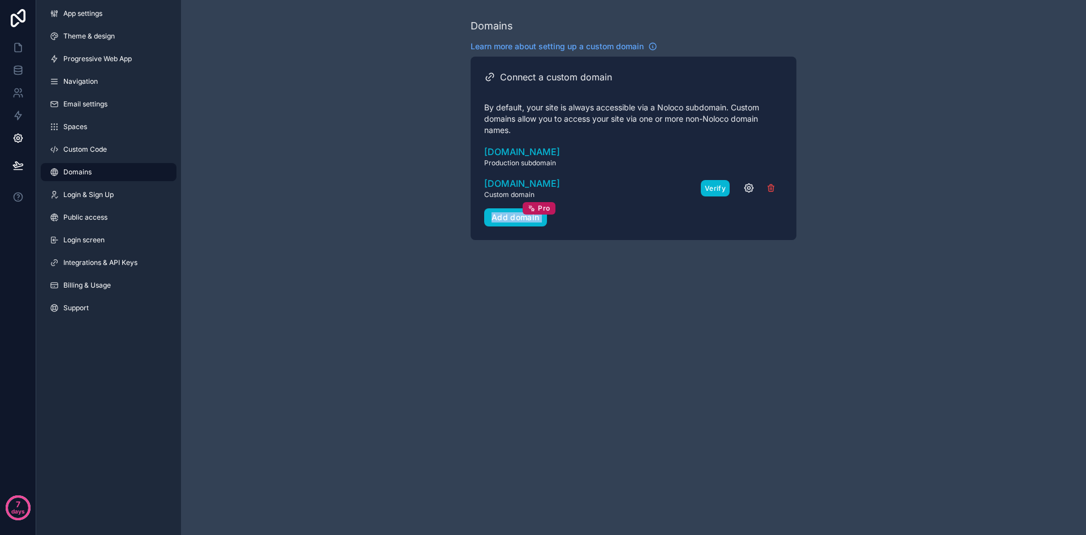
click at [708, 185] on button "Verify" at bounding box center [715, 188] width 29 height 16
click at [747, 189] on icon "scrollable content" at bounding box center [749, 187] width 11 height 11
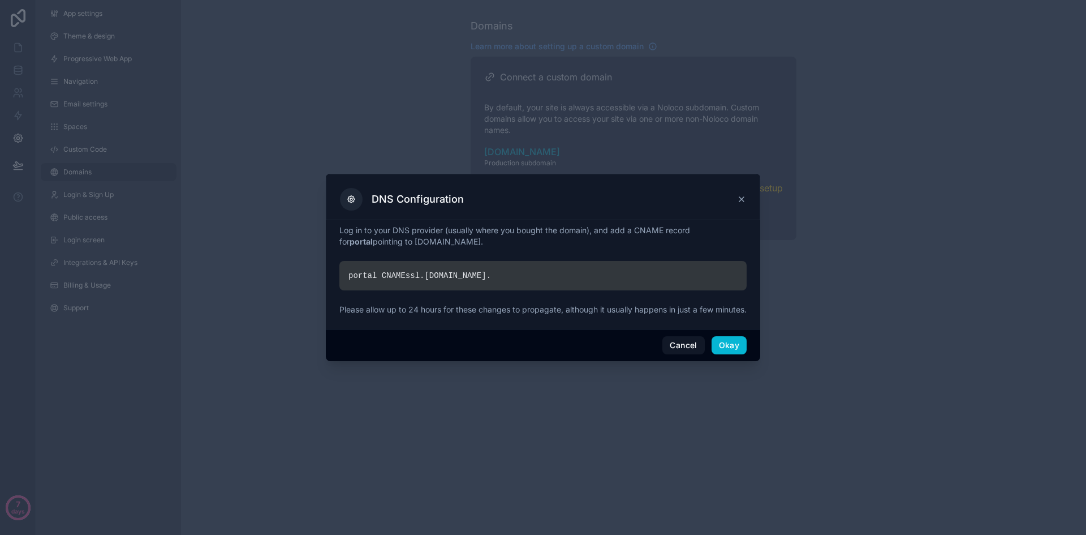
click at [741, 195] on icon at bounding box center [741, 199] width 9 height 9
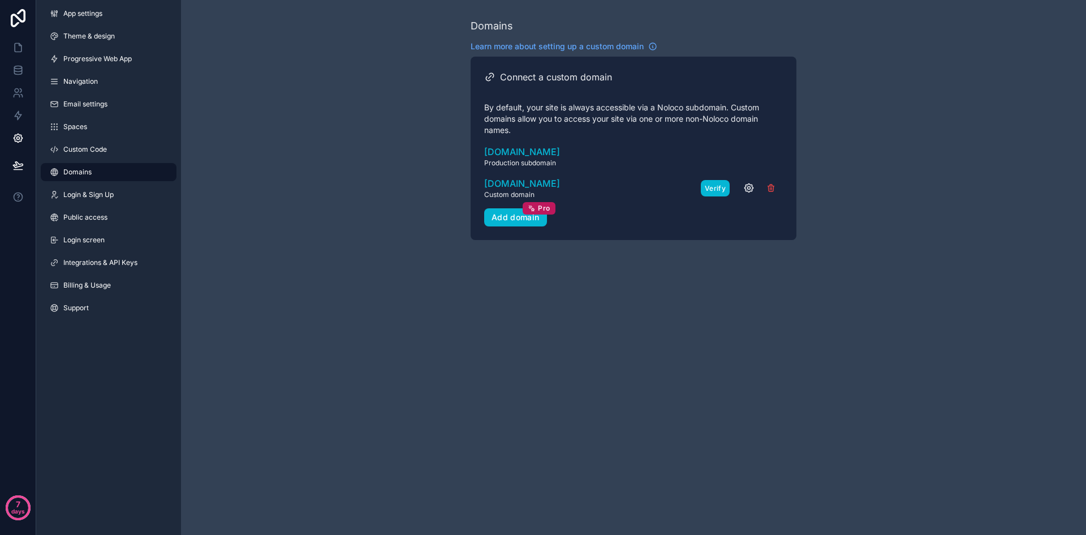
click at [705, 188] on div "[DOMAIN_NAME] Custom domain Needs setup Verify" at bounding box center [633, 188] width 299 height 23
click at [708, 188] on button "Verify" at bounding box center [715, 188] width 29 height 16
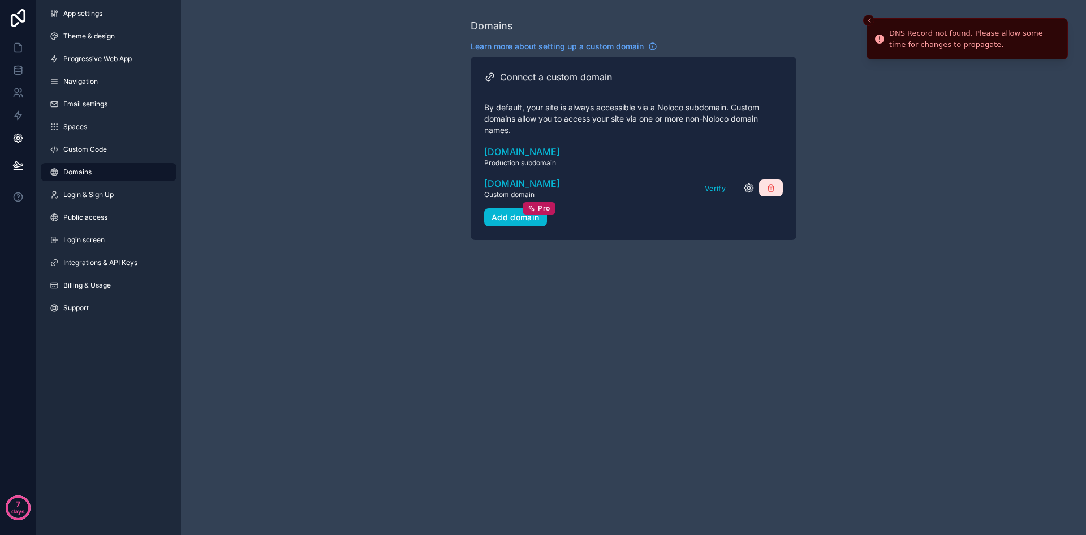
click at [771, 190] on icon "scrollable content" at bounding box center [771, 187] width 9 height 9
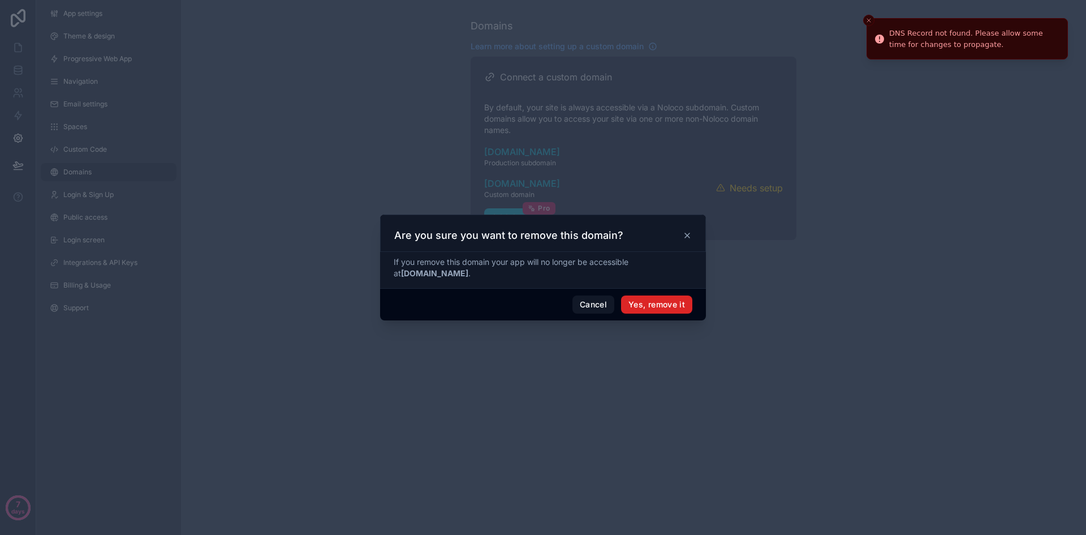
click at [647, 303] on button "Yes, remove it" at bounding box center [656, 304] width 71 height 18
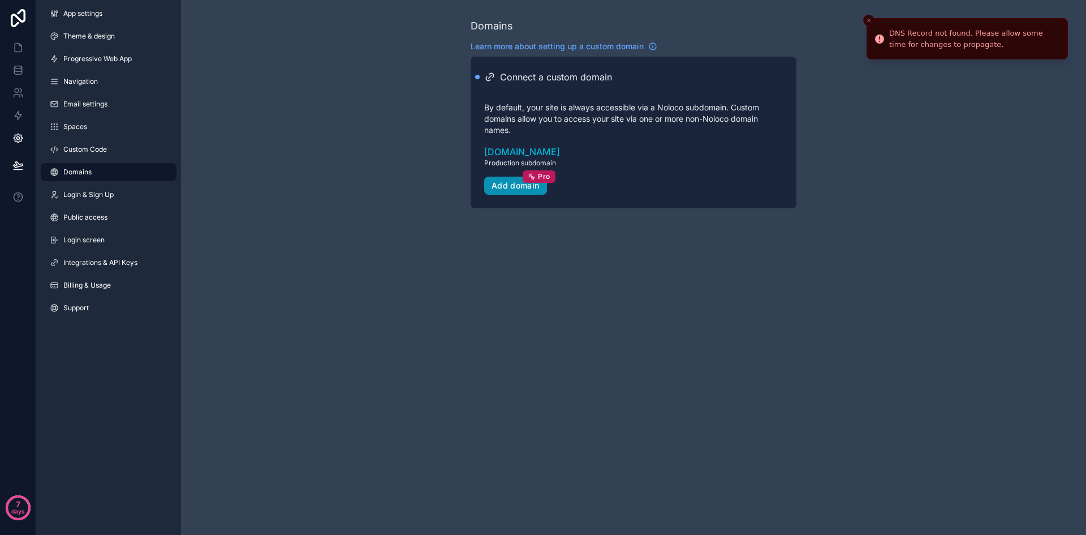
click at [540, 183] on button "Add domain Pro" at bounding box center [515, 186] width 63 height 18
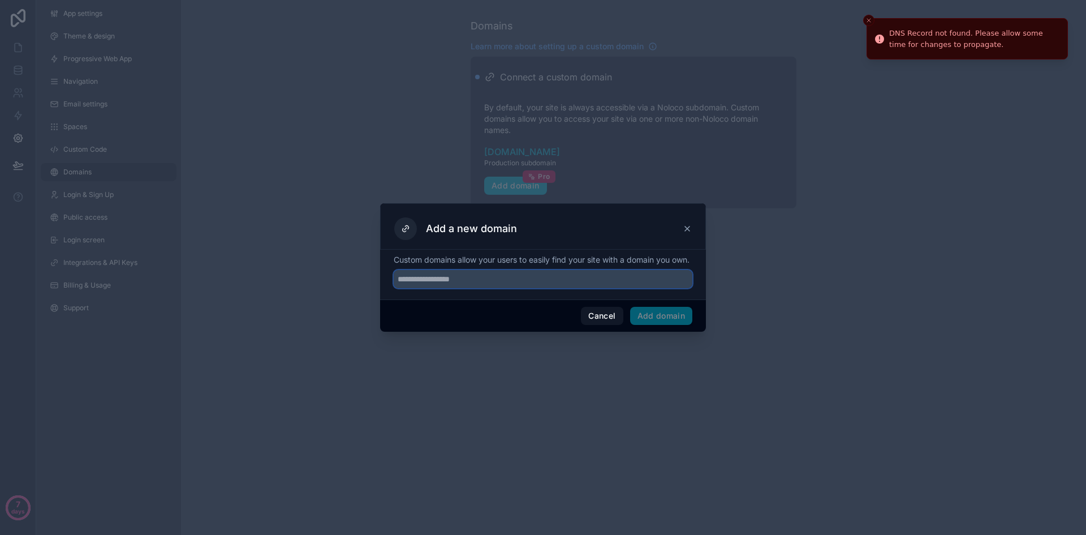
click at [535, 288] on input "text" at bounding box center [543, 279] width 299 height 18
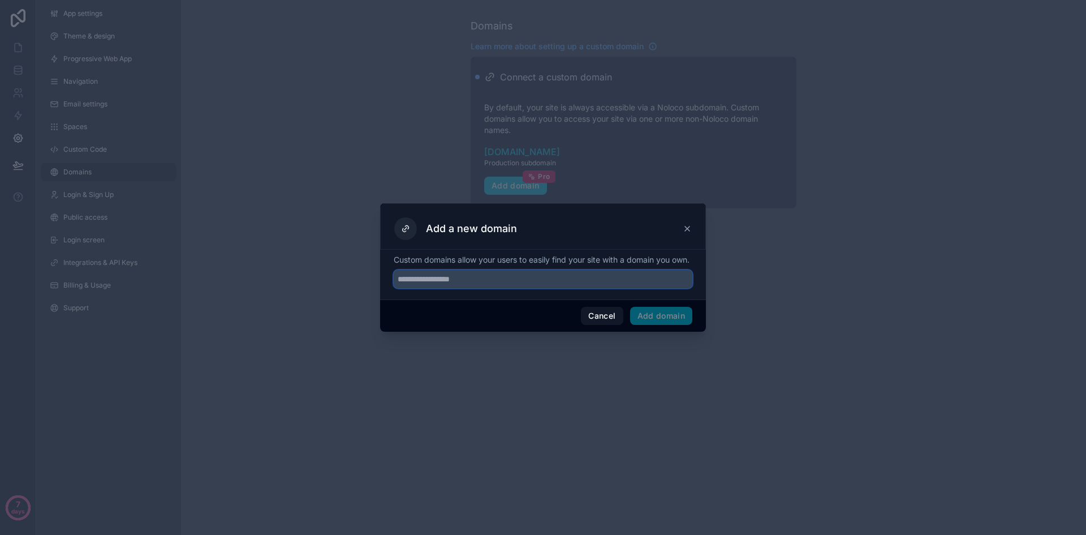
click at [532, 288] on input "text" at bounding box center [543, 279] width 299 height 18
paste input "**********"
type input "**********"
click at [665, 321] on button "Add domain" at bounding box center [661, 316] width 63 height 18
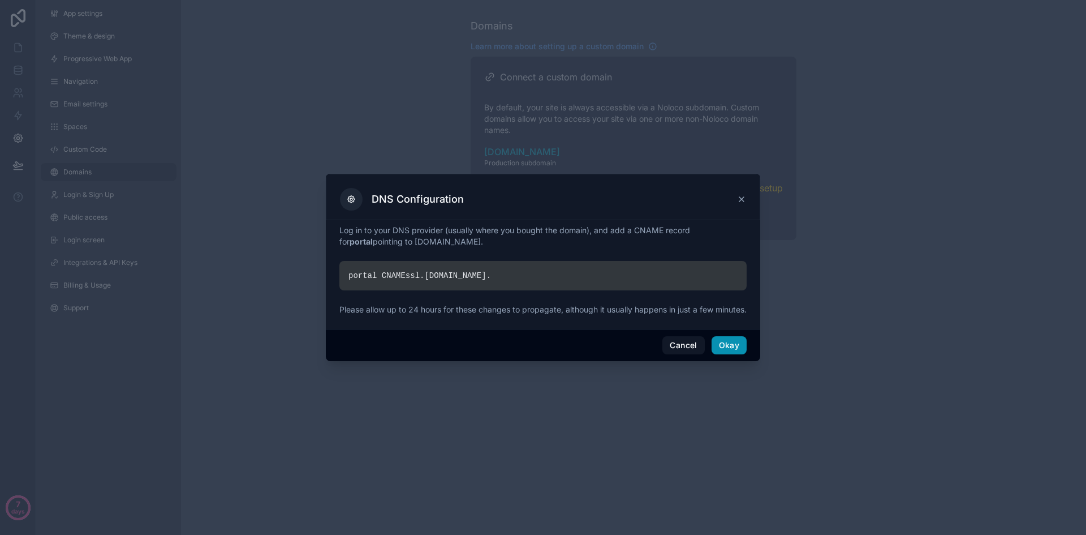
click at [723, 349] on button "Okay" at bounding box center [729, 345] width 35 height 18
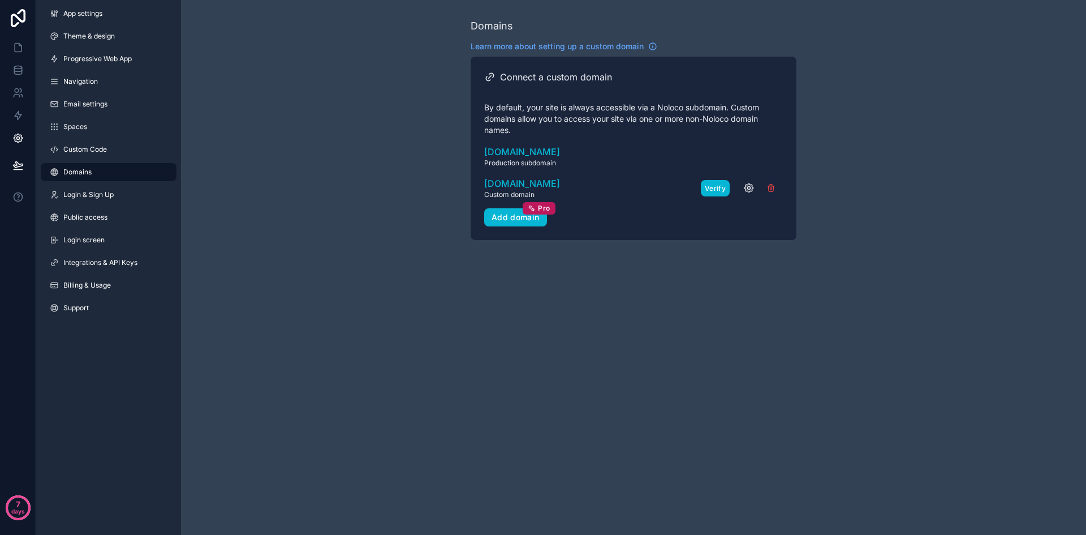
click at [714, 187] on button "Verify" at bounding box center [715, 188] width 29 height 16
click at [560, 182] on span "[DOMAIN_NAME]" at bounding box center [522, 184] width 76 height 14
click at [714, 186] on button "Verify" at bounding box center [715, 188] width 29 height 16
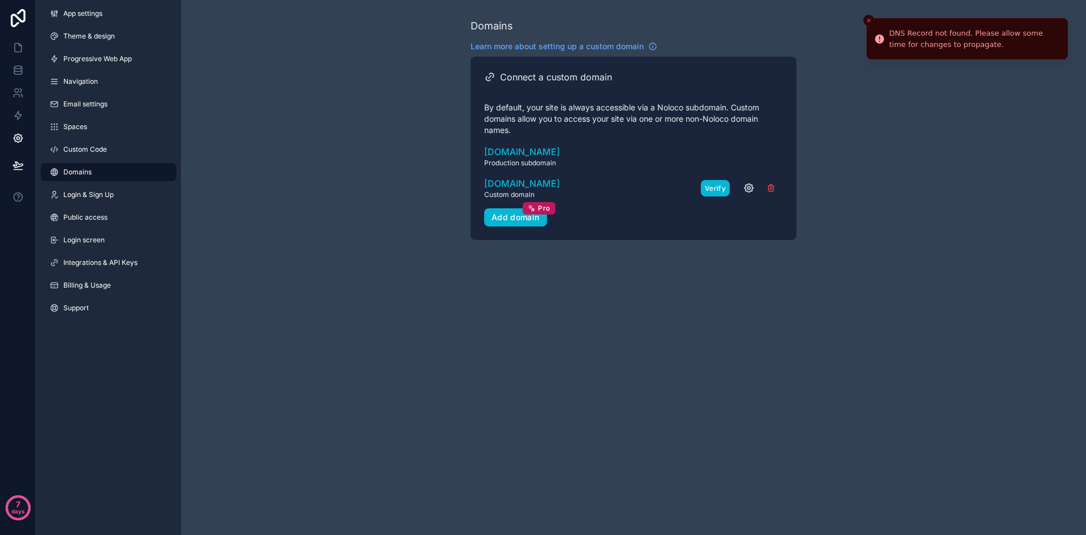
click at [720, 186] on button "Verify" at bounding box center [715, 188] width 29 height 16
click at [718, 188] on button "Verify" at bounding box center [715, 188] width 29 height 16
click at [720, 191] on button "Verify" at bounding box center [715, 188] width 29 height 16
click at [838, 290] on div "Domains Learn more about setting up a custom domain Connect a custom domain By …" at bounding box center [633, 267] width 905 height 535
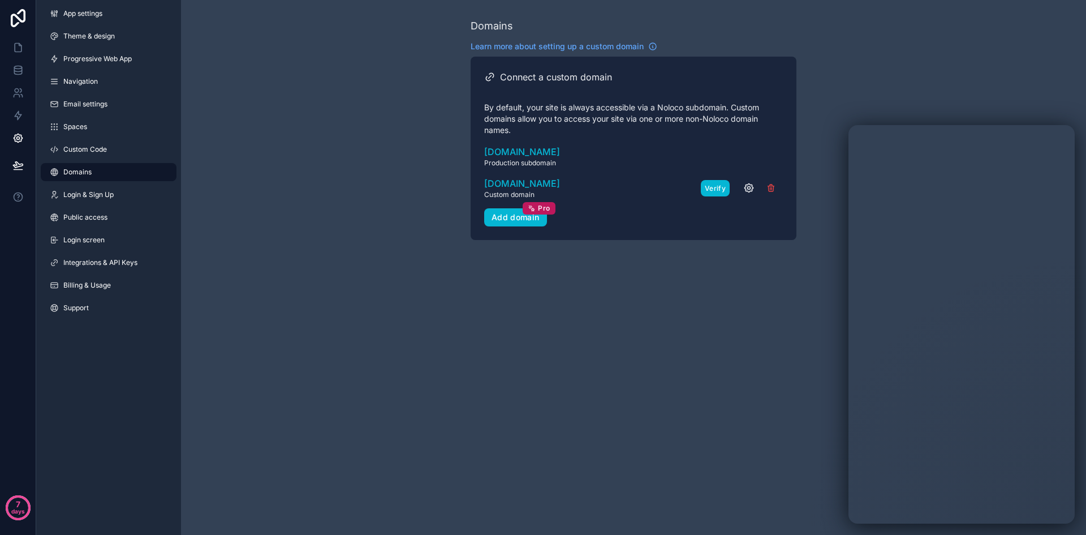
click at [717, 185] on button "Verify" at bounding box center [715, 188] width 29 height 16
click at [744, 190] on icon "scrollable content" at bounding box center [749, 187] width 11 height 11
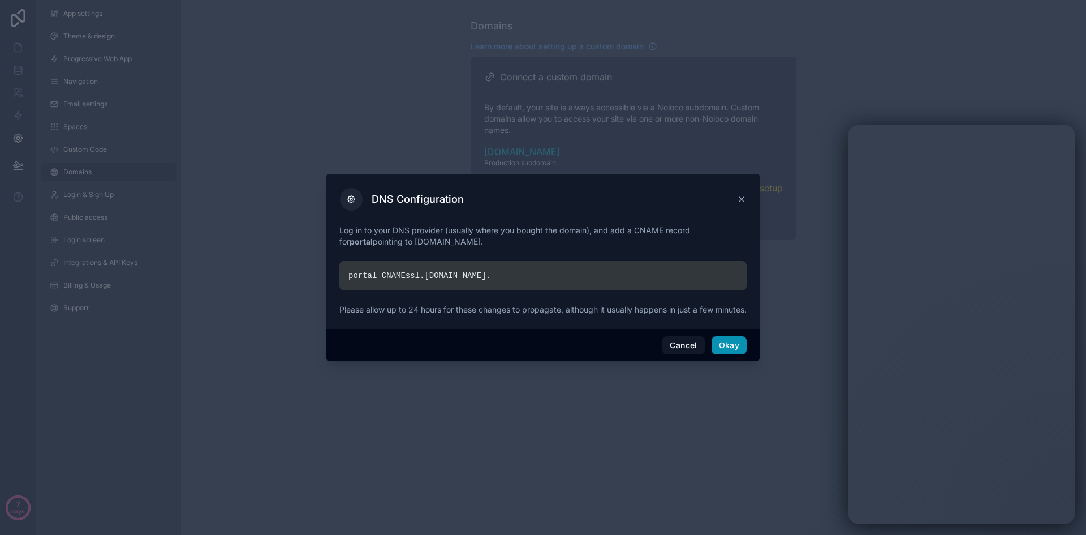
click at [735, 351] on button "Okay" at bounding box center [729, 345] width 35 height 18
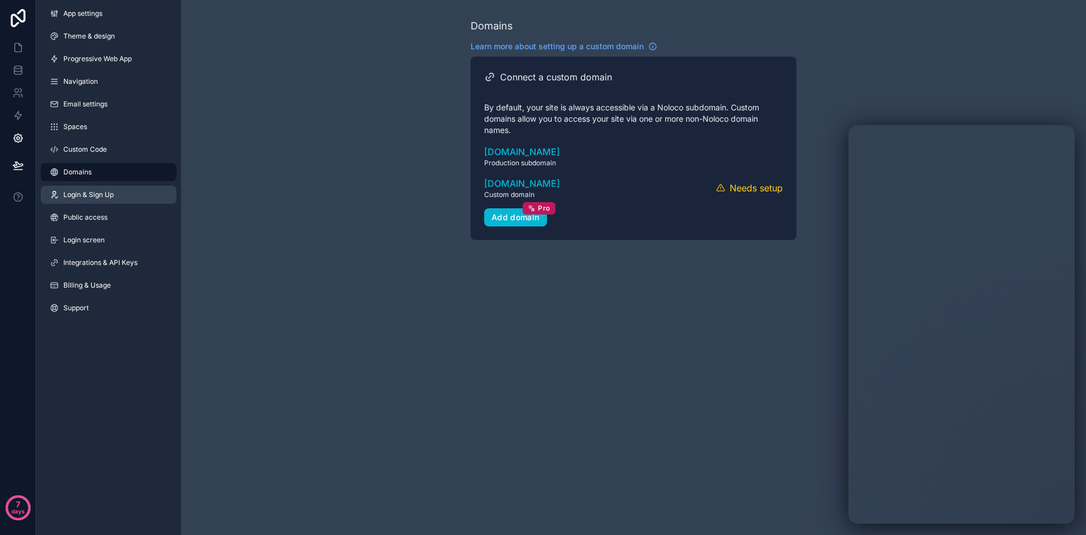
click at [98, 194] on span "Login & Sign Up" at bounding box center [88, 194] width 50 height 9
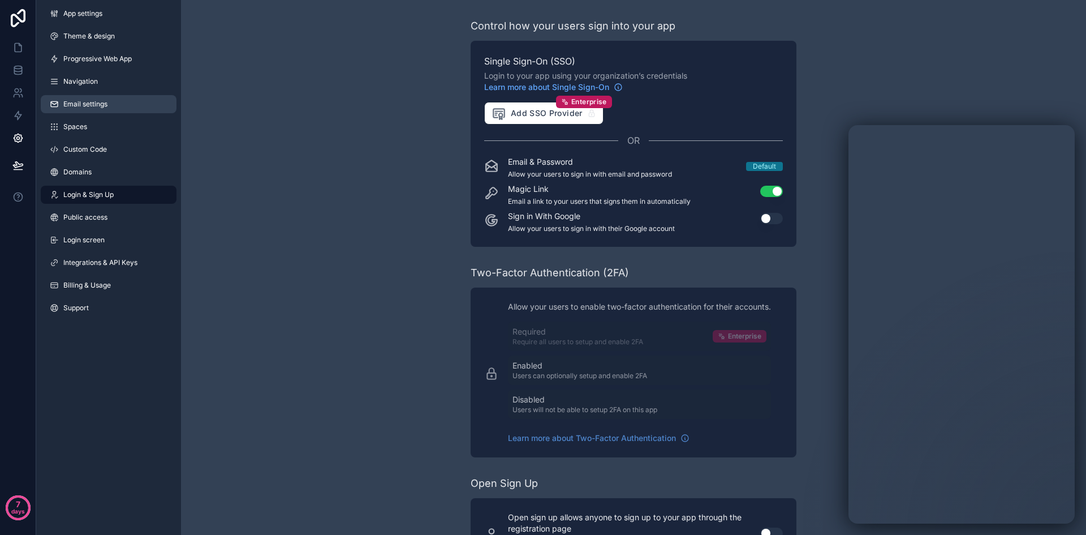
click at [98, 102] on span "Email settings" at bounding box center [85, 104] width 44 height 9
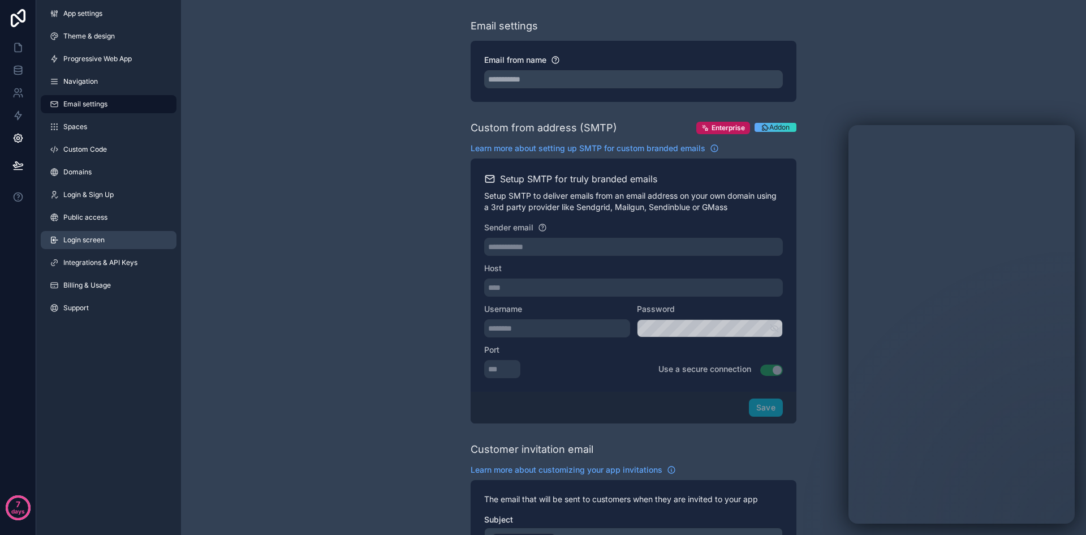
click at [104, 235] on span "Login screen" at bounding box center [83, 239] width 41 height 9
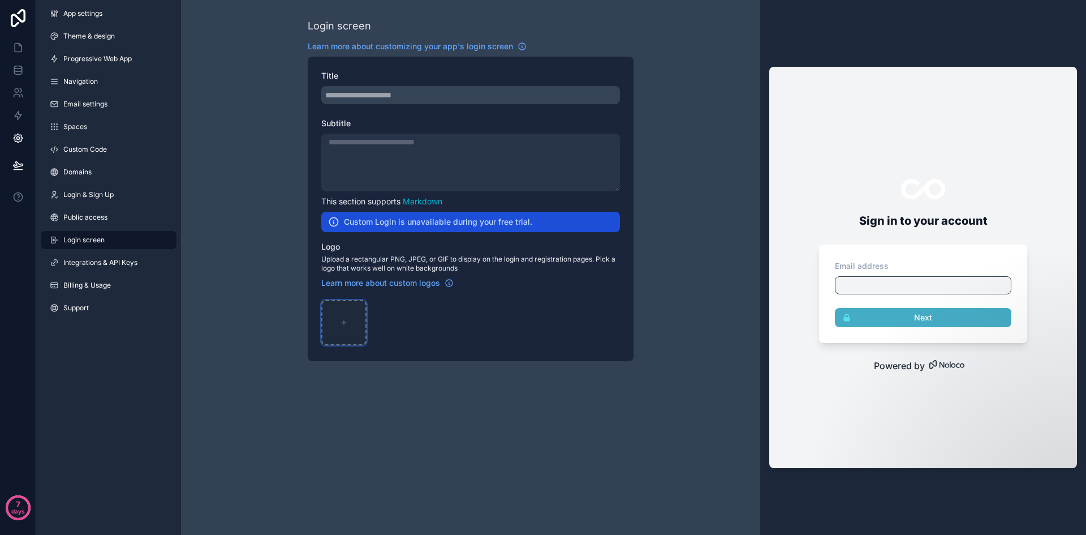
click at [345, 315] on div "scrollable content" at bounding box center [343, 322] width 45 height 45
type input "**********"
click at [356, 308] on icon "scrollable content" at bounding box center [357, 309] width 9 height 9
click at [380, 286] on icon "button" at bounding box center [381, 287] width 2 height 2
click at [446, 102] on div "scrollable content" at bounding box center [470, 95] width 299 height 18
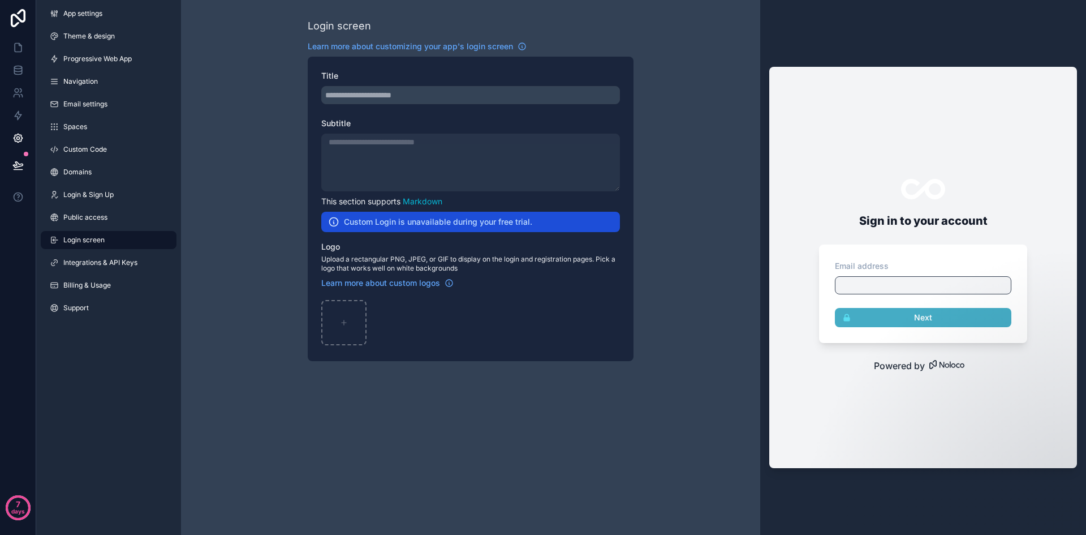
click at [450, 93] on div "scrollable content" at bounding box center [470, 95] width 299 height 18
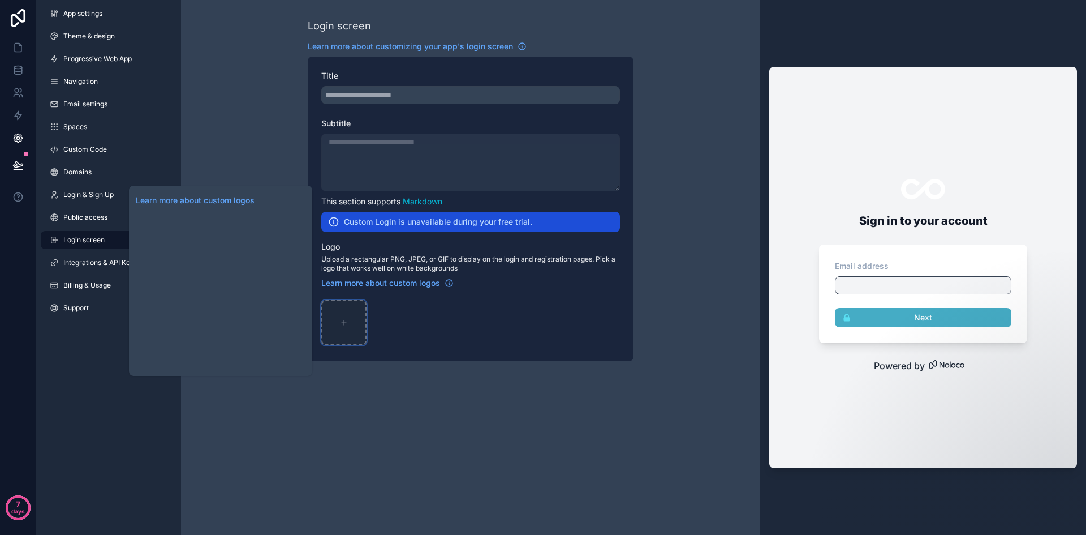
click at [337, 312] on div "scrollable content" at bounding box center [343, 322] width 45 height 45
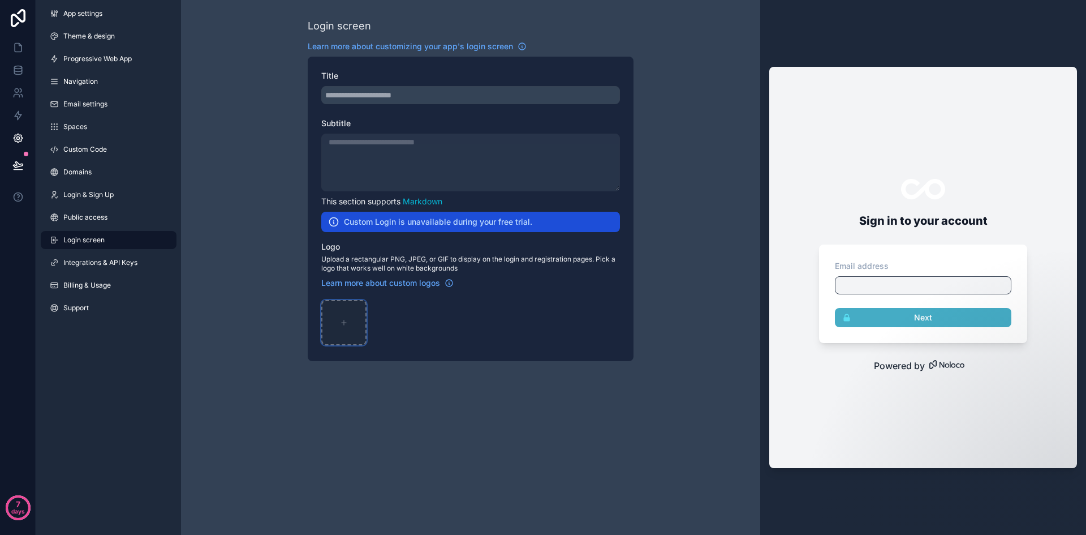
type input "**********"
click at [94, 29] on link "Theme & design" at bounding box center [109, 36] width 136 height 18
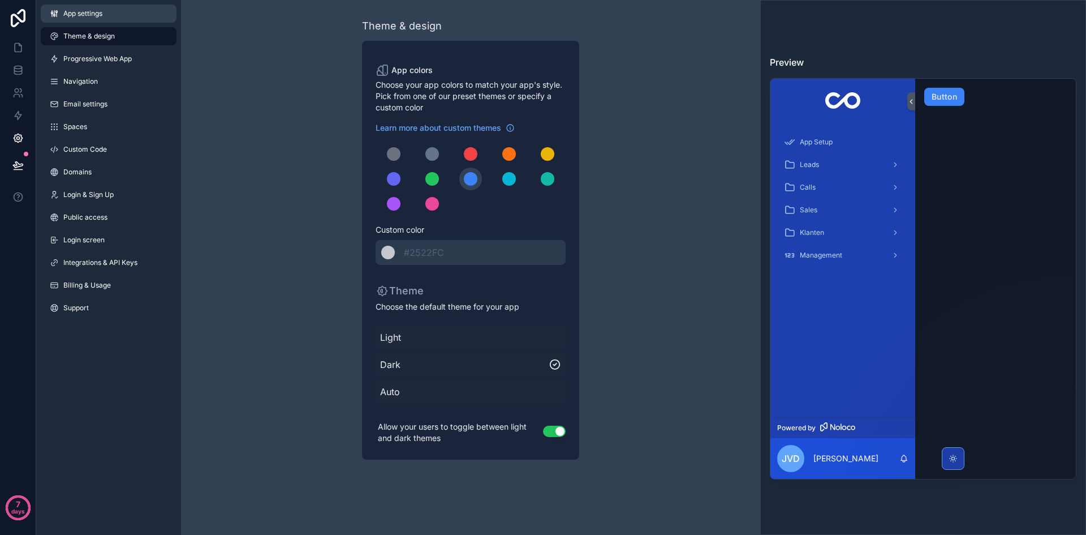
click at [117, 10] on link "App settings" at bounding box center [109, 14] width 136 height 18
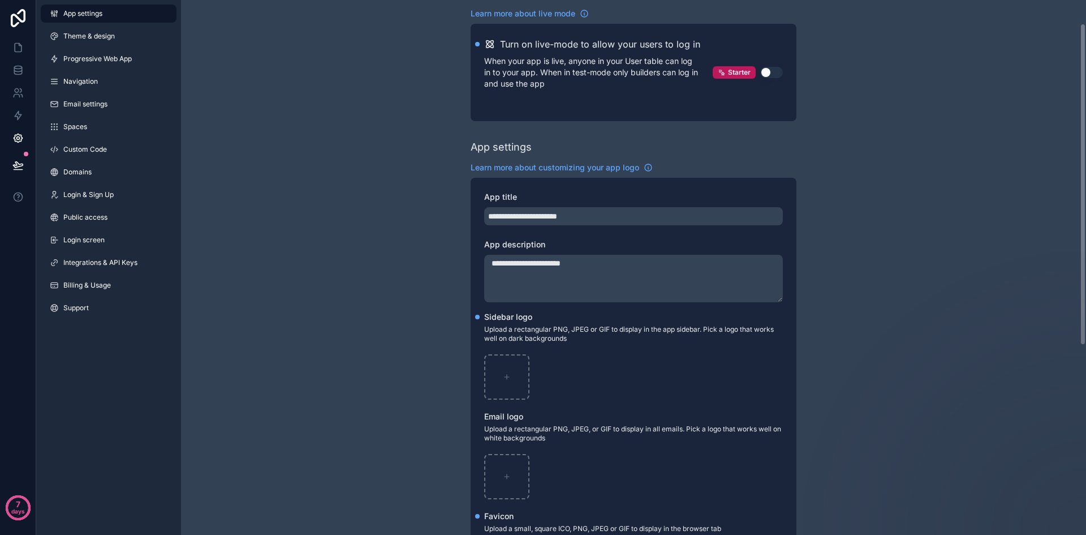
scroll to position [113, 0]
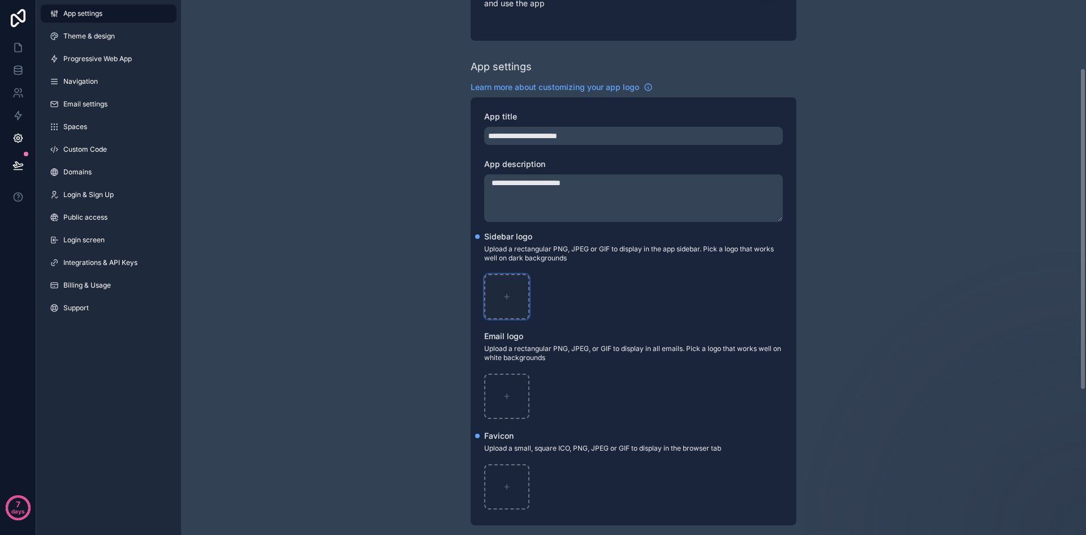
click at [503, 298] on icon "scrollable content" at bounding box center [507, 297] width 8 height 8
type input "**********"
click at [518, 383] on div "scrollable content" at bounding box center [506, 395] width 45 height 45
type input "**********"
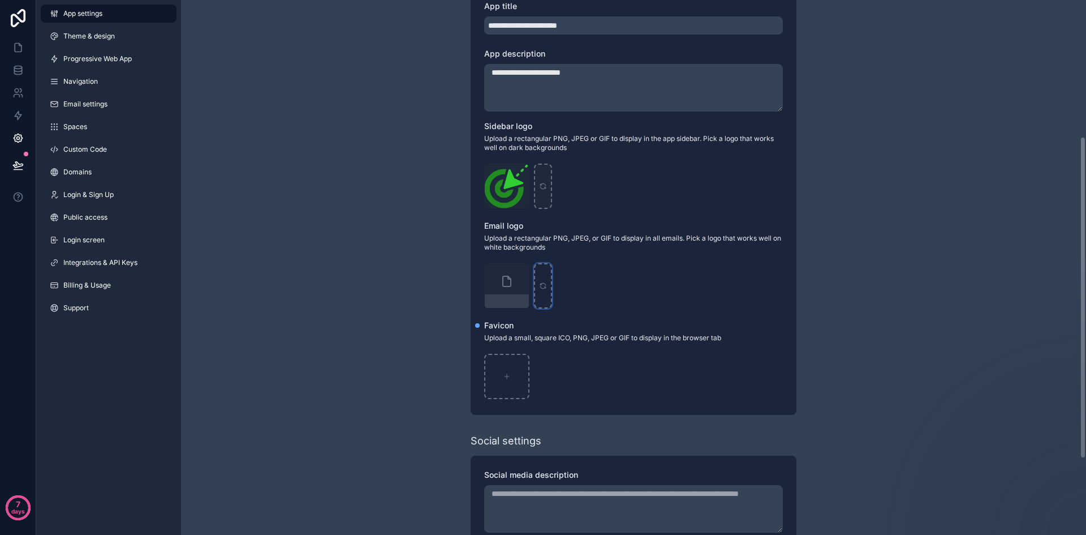
scroll to position [226, 0]
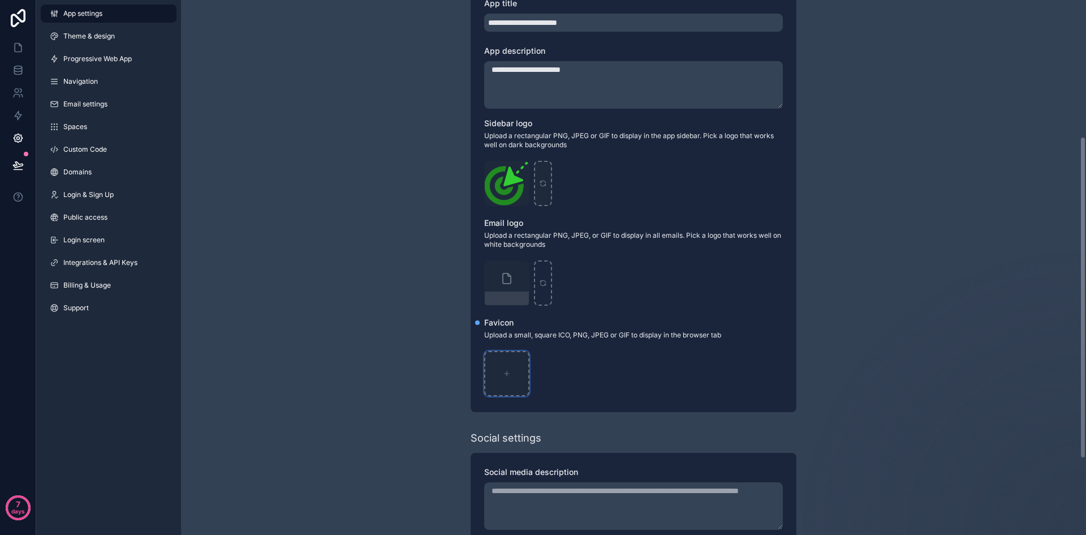
click at [519, 383] on div "scrollable content" at bounding box center [506, 373] width 45 height 45
type input "**********"
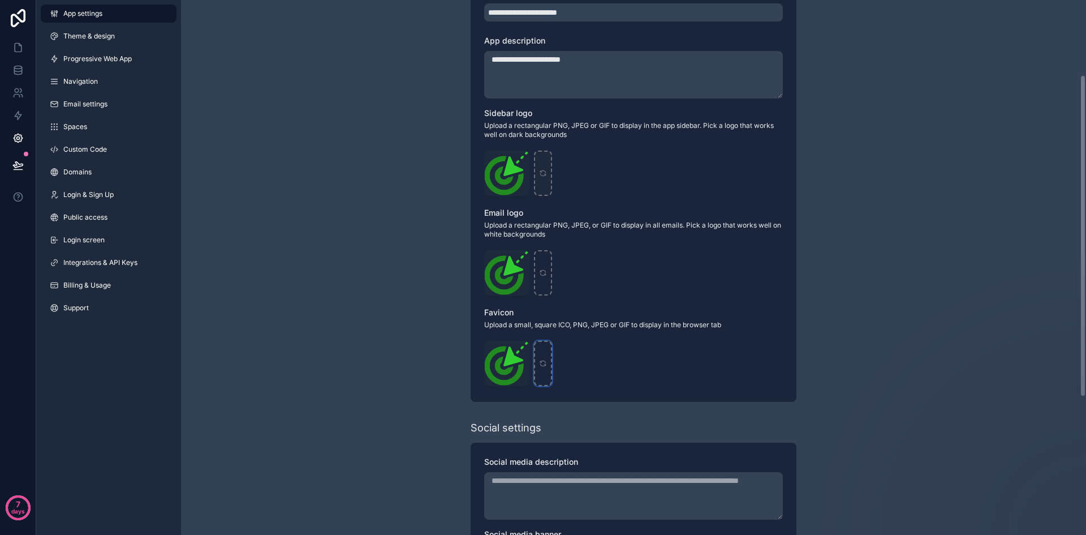
scroll to position [13, 0]
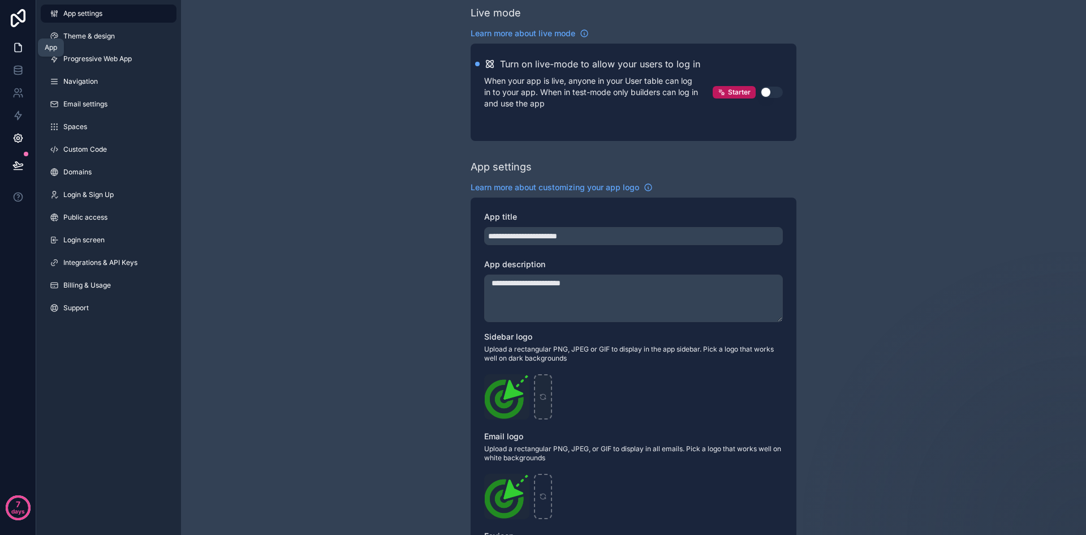
click at [15, 54] on link at bounding box center [18, 47] width 36 height 23
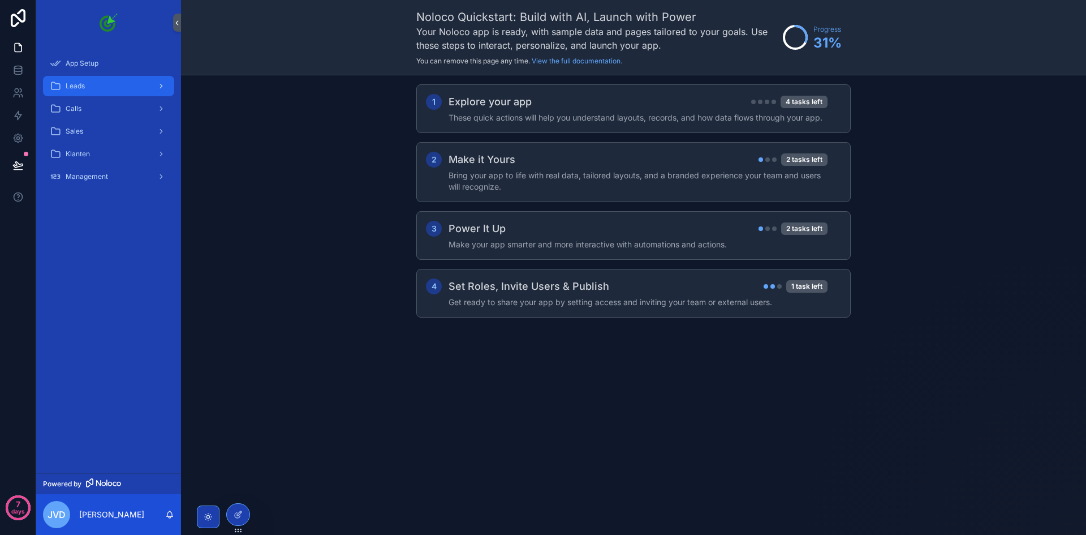
click at [98, 89] on div "Leads" at bounding box center [109, 86] width 118 height 18
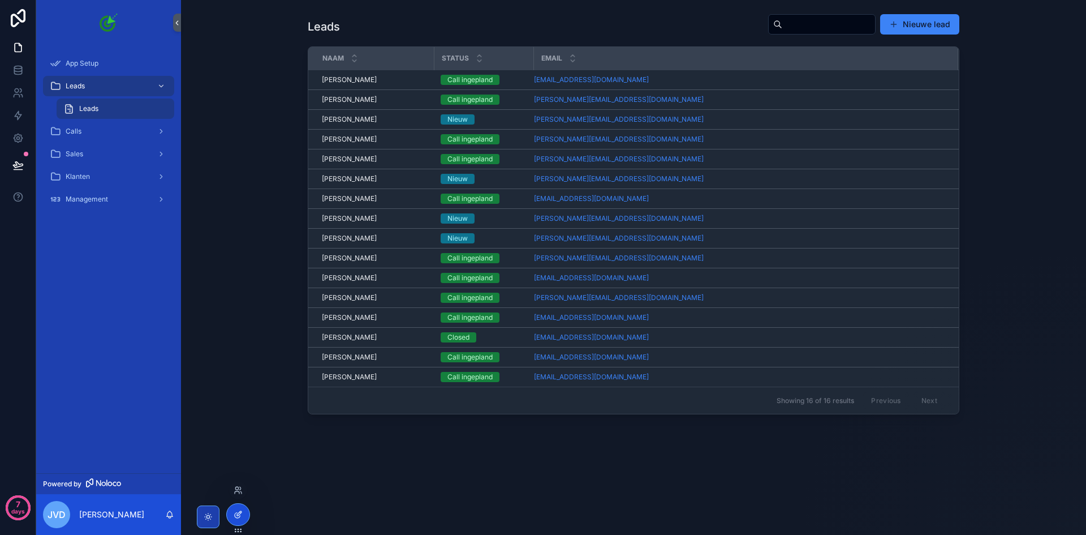
click at [243, 505] on div at bounding box center [238, 515] width 23 height 22
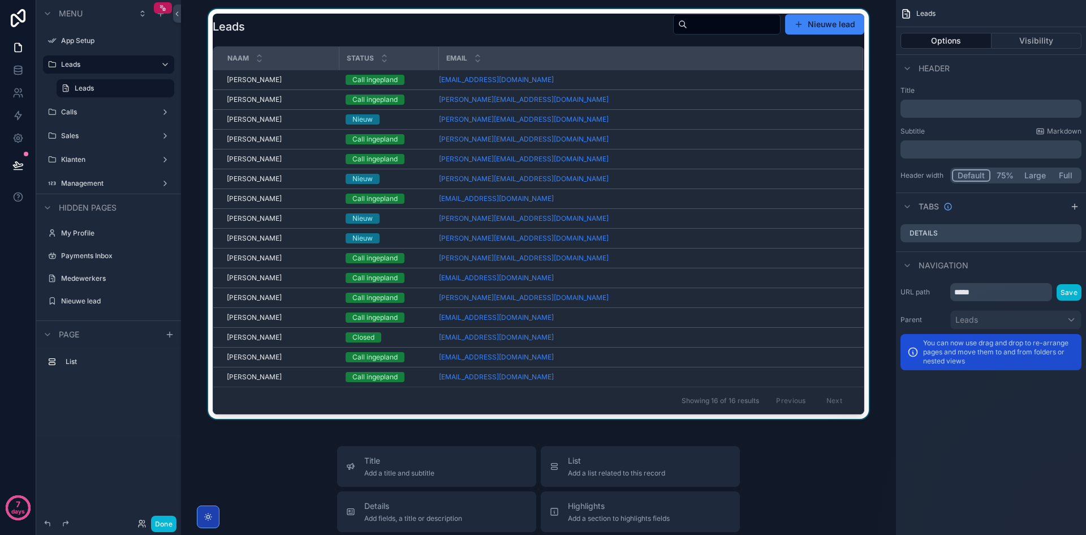
click at [827, 27] on div "scrollable content" at bounding box center [538, 214] width 697 height 410
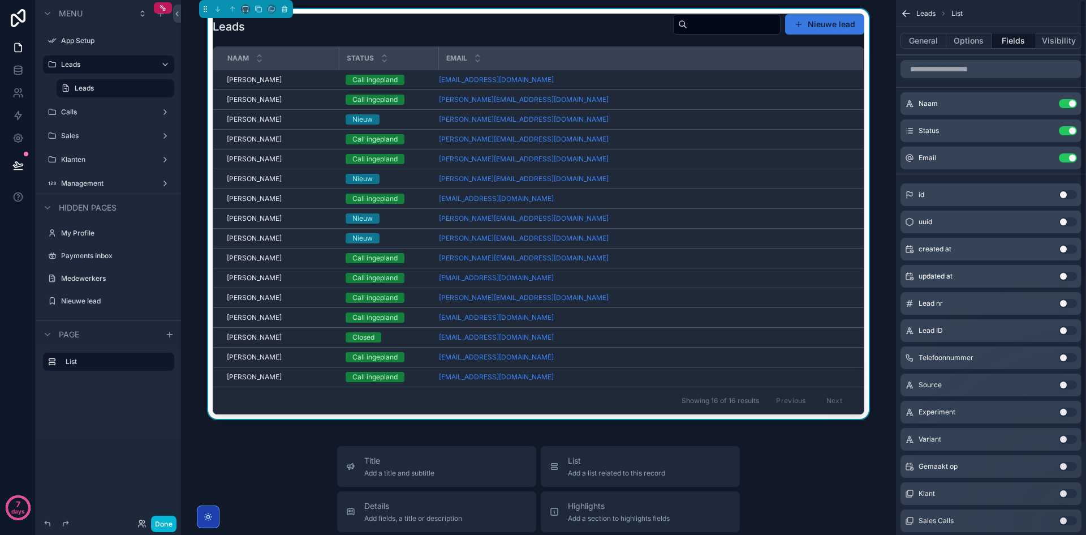
click at [840, 23] on button "Nieuwe lead" at bounding box center [824, 24] width 79 height 20
